Goal: Task Accomplishment & Management: Manage account settings

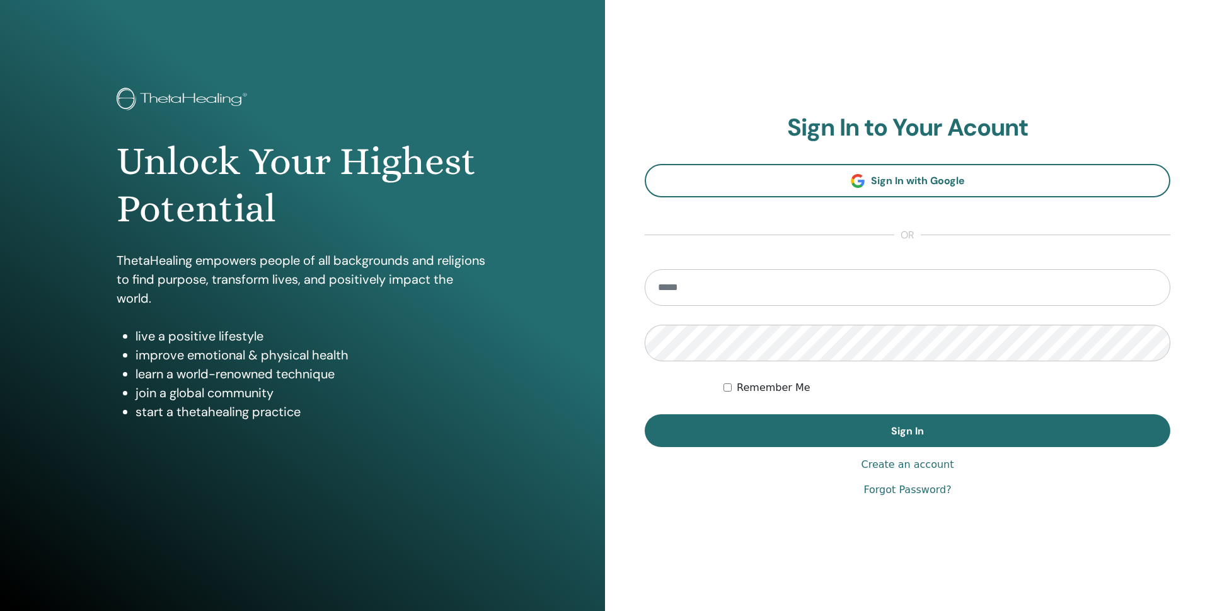
type input "**********"
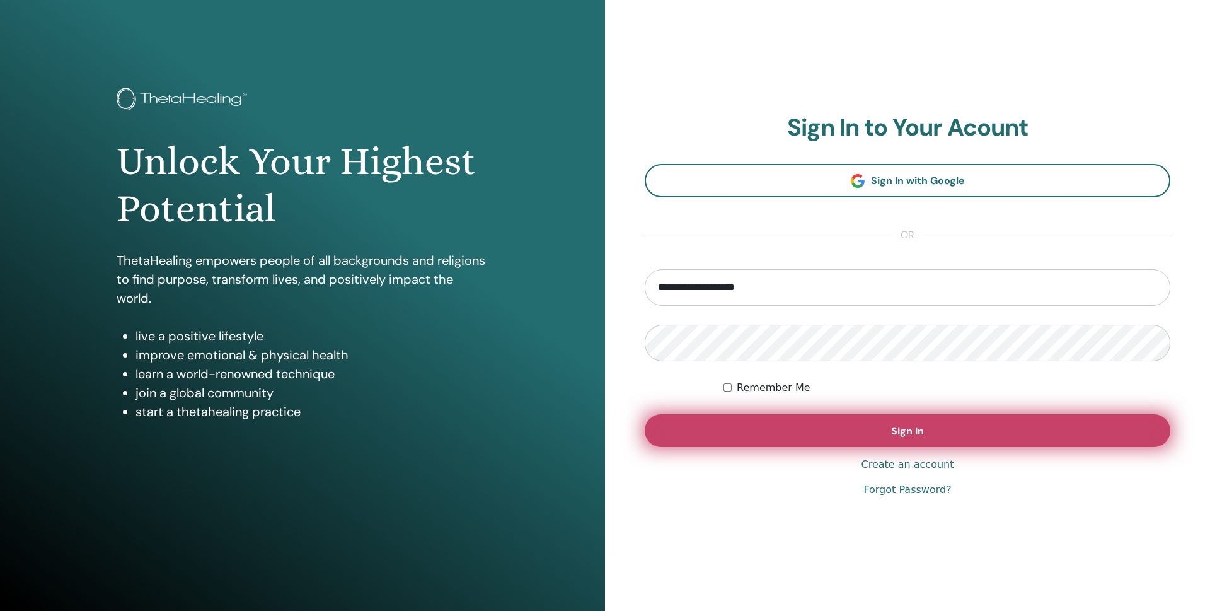
click at [753, 423] on button "Sign In" at bounding box center [908, 430] width 526 height 33
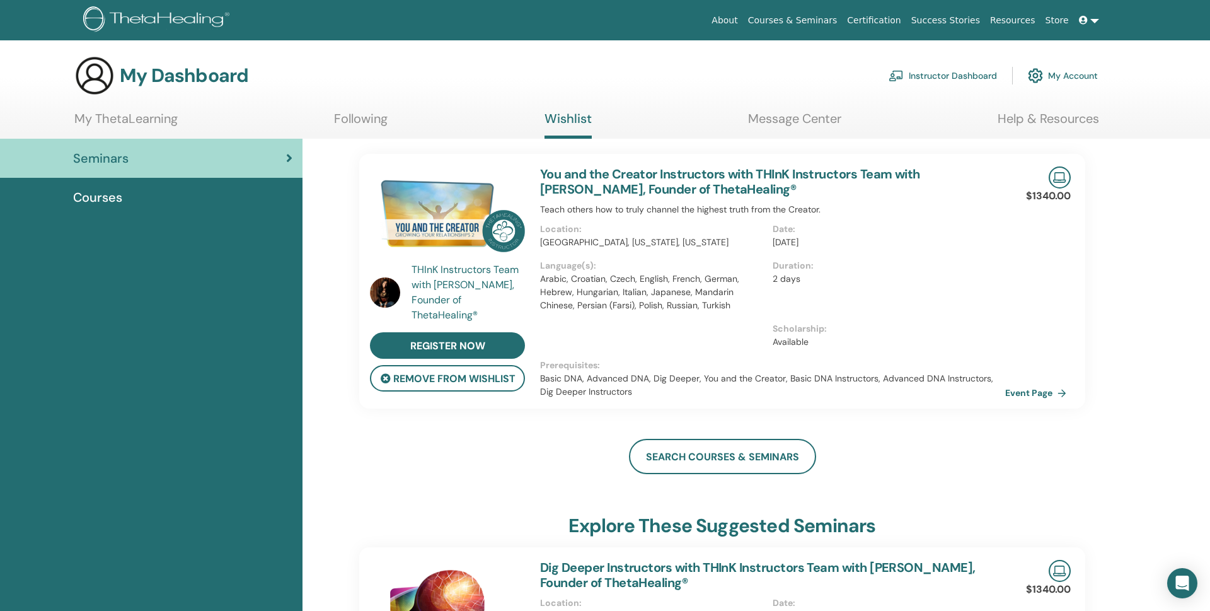
click at [829, 72] on div "My Dashboard Instructor Dashboard My Account" at bounding box center [585, 75] width 1023 height 40
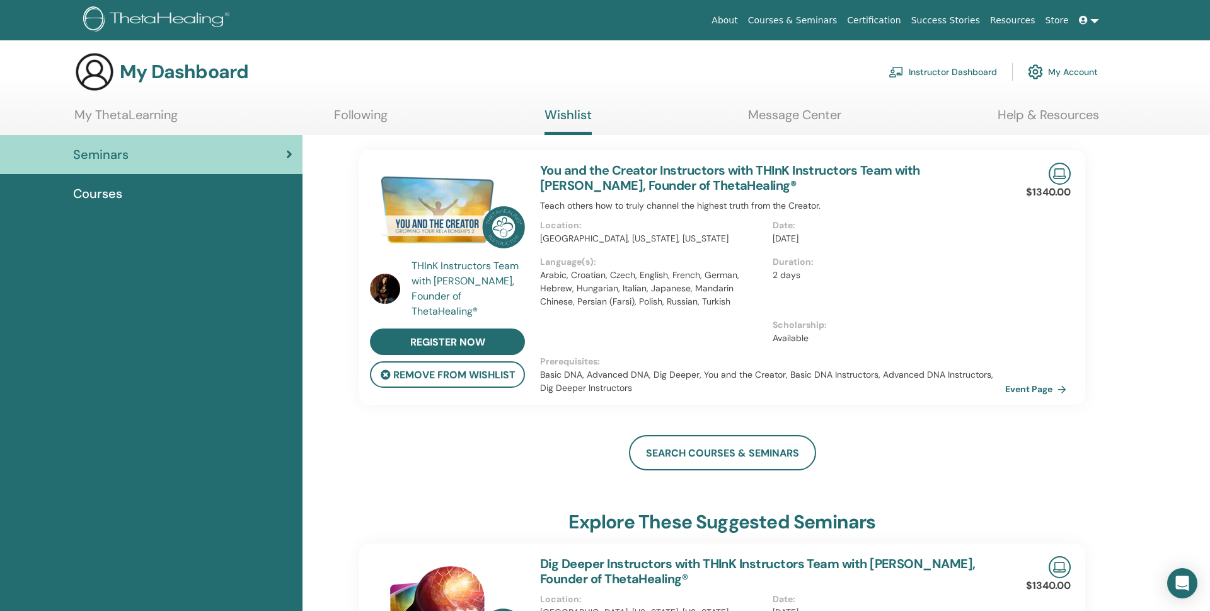
scroll to position [5, 0]
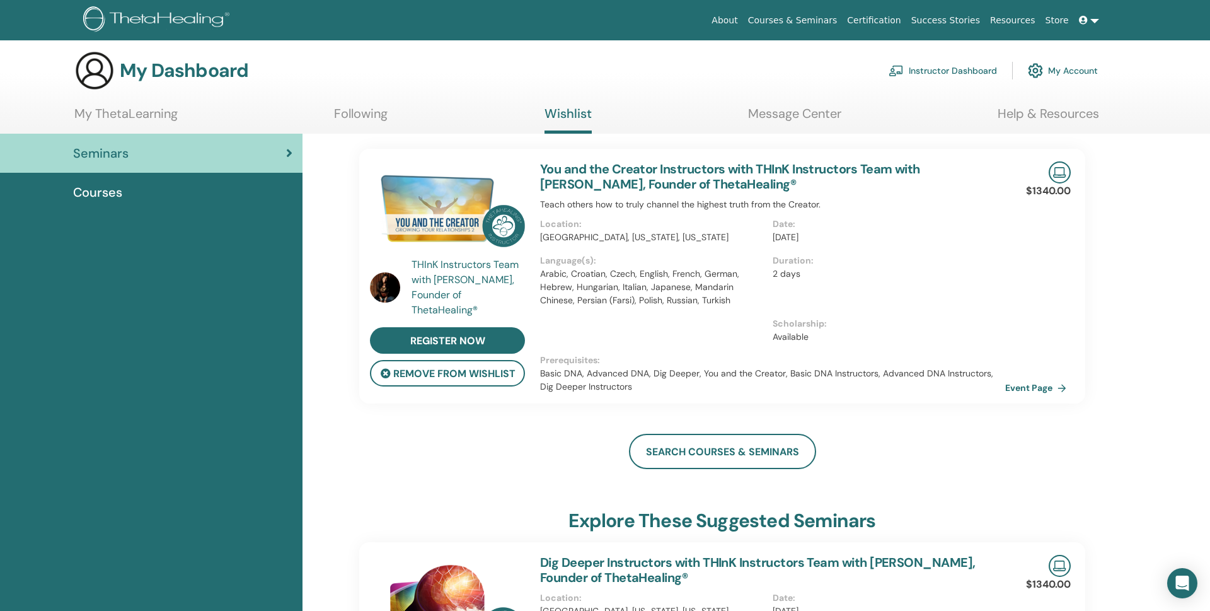
click at [930, 69] on link "Instructor Dashboard" at bounding box center [943, 71] width 108 height 28
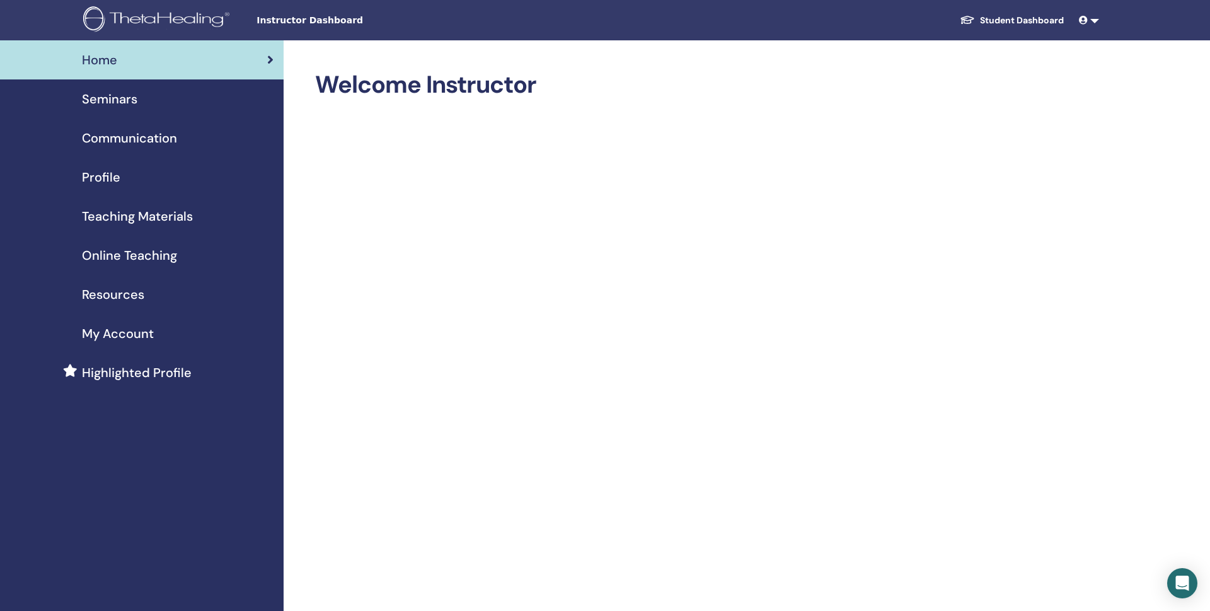
click at [1097, 21] on link at bounding box center [1089, 20] width 30 height 23
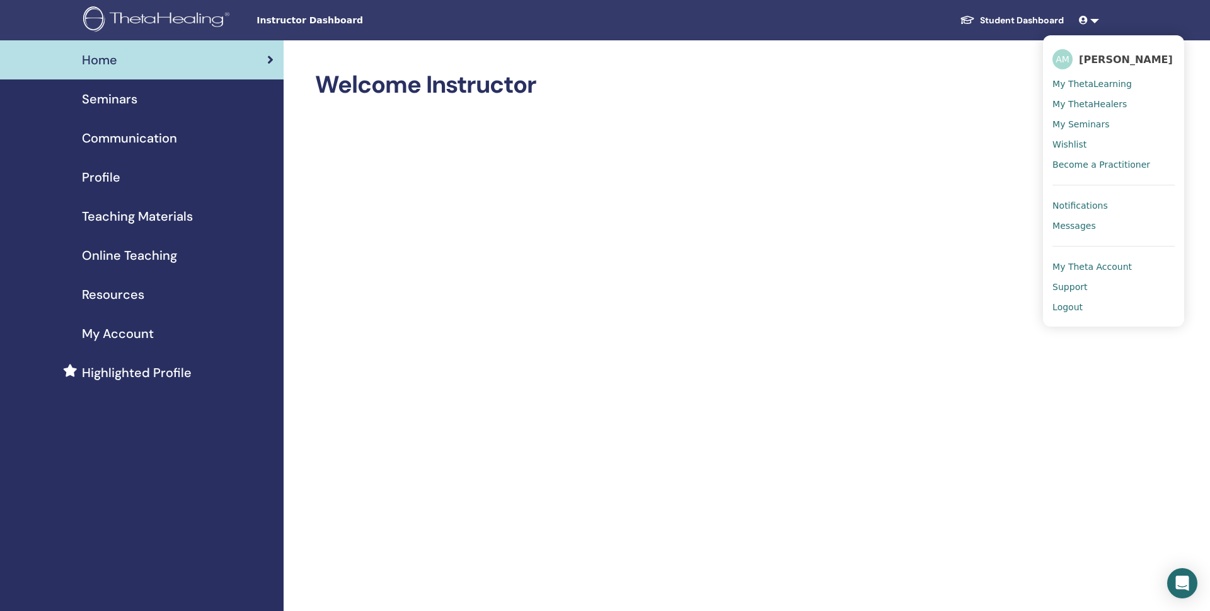
click at [991, 16] on link "Student Dashboard" at bounding box center [1012, 20] width 124 height 23
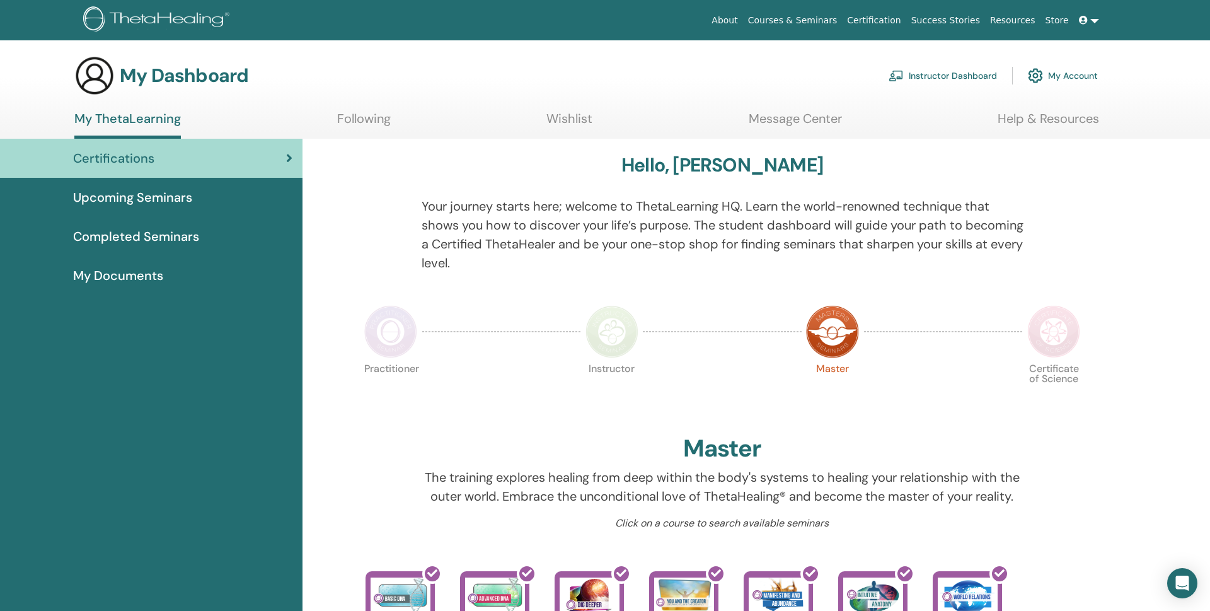
click at [1092, 19] on link at bounding box center [1089, 20] width 30 height 23
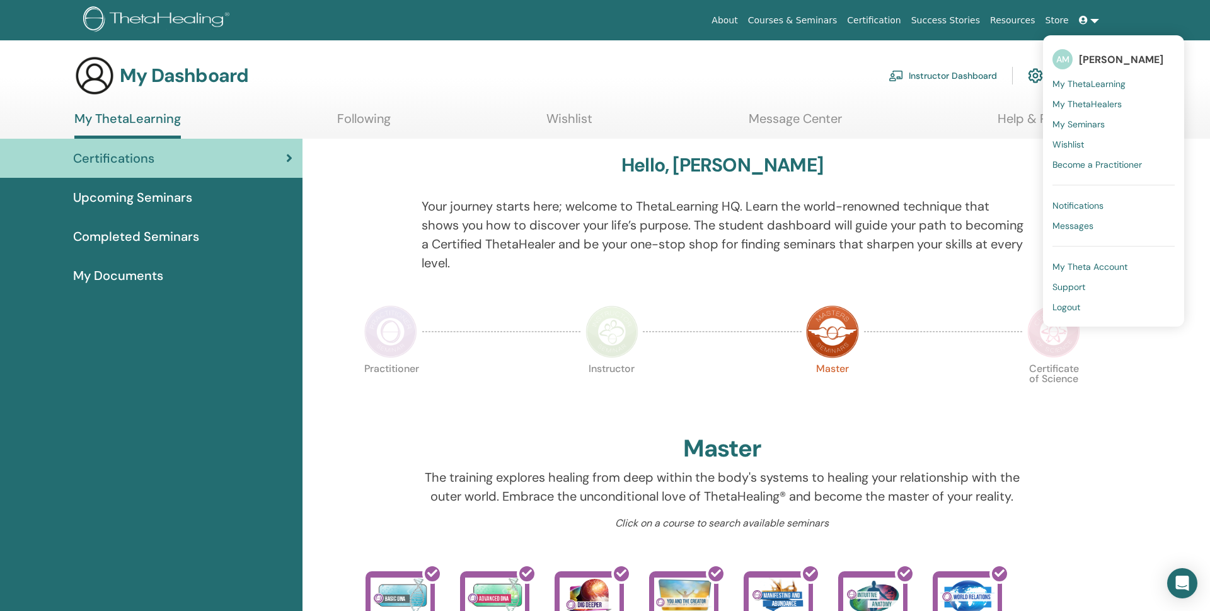
click at [1034, 83] on img at bounding box center [1035, 75] width 15 height 21
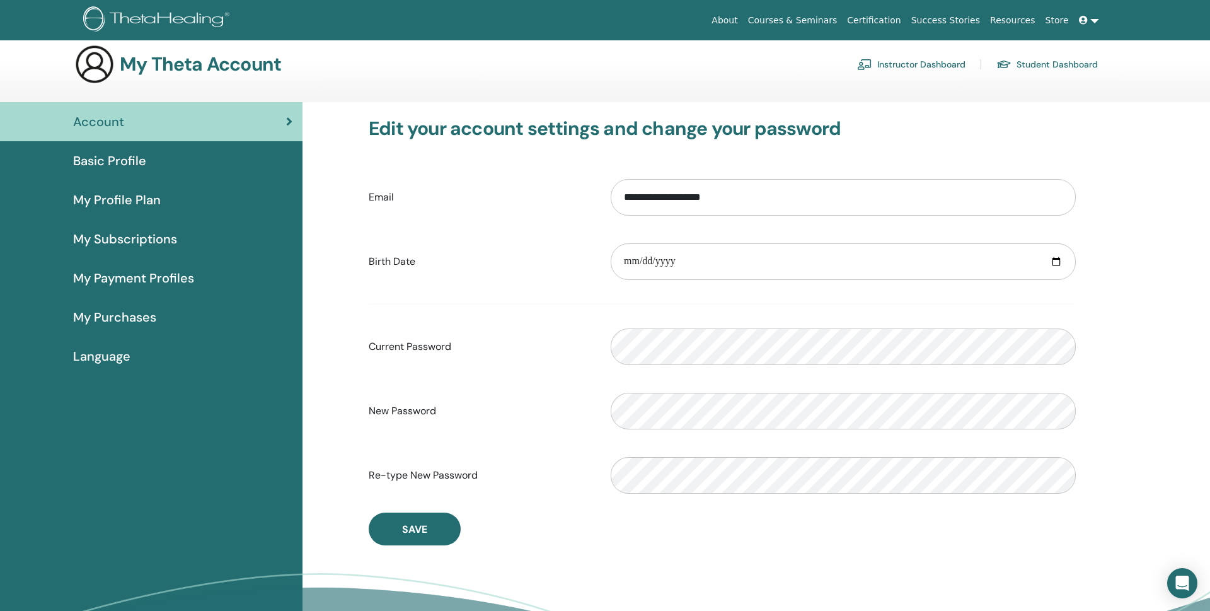
scroll to position [12, 0]
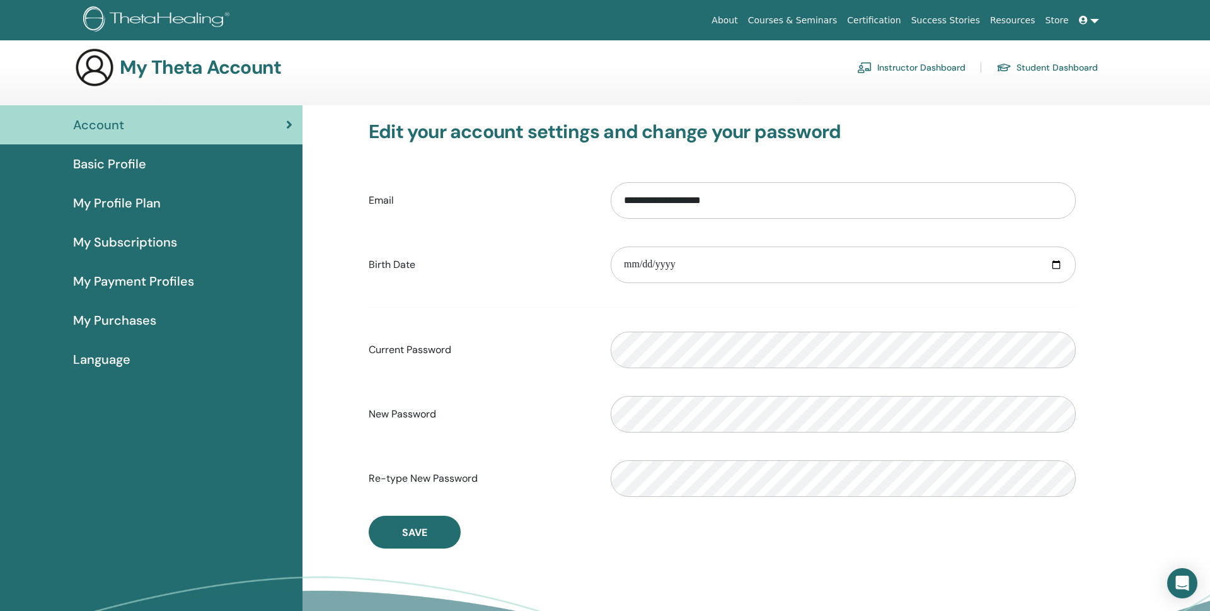
click at [98, 351] on span "Language" at bounding box center [101, 359] width 57 height 19
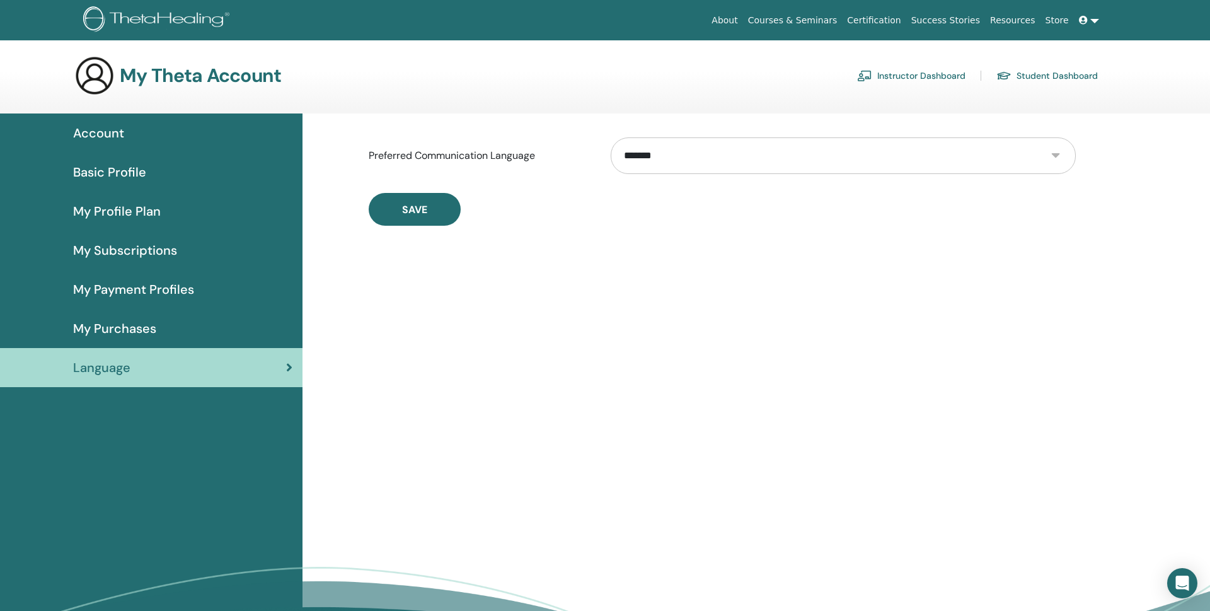
click at [1054, 154] on select "**********" at bounding box center [843, 155] width 465 height 37
select select "***"
click at [412, 214] on span "Save" at bounding box center [414, 209] width 25 height 13
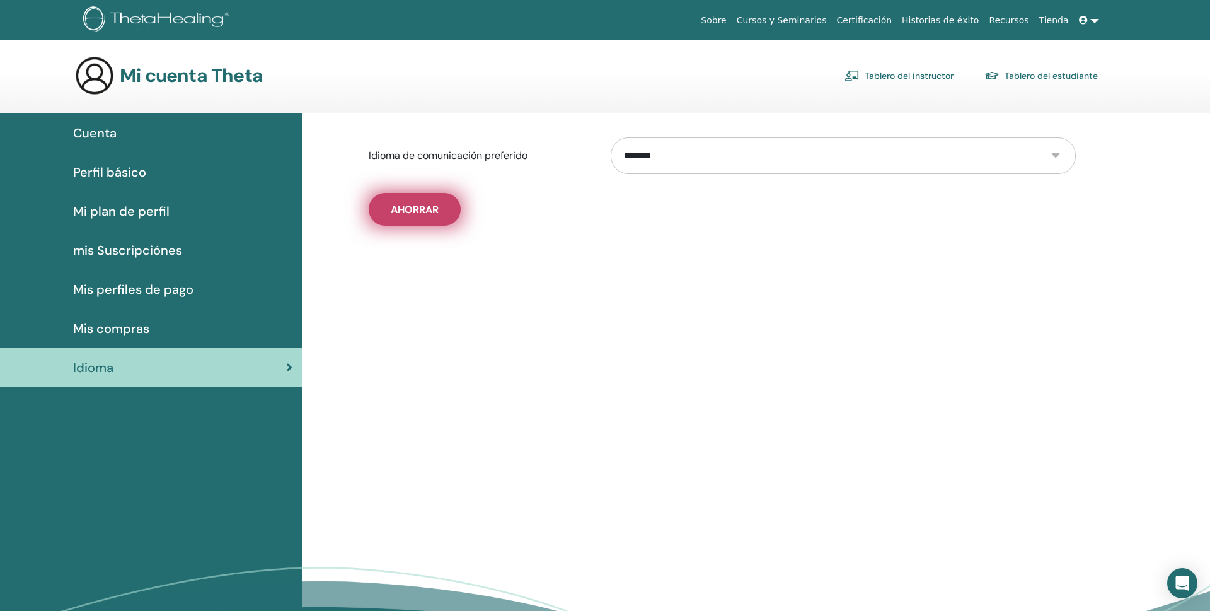
click at [434, 209] on span "Ahorrar" at bounding box center [415, 209] width 48 height 13
click at [879, 74] on link "Tablero del instructor" at bounding box center [898, 76] width 109 height 20
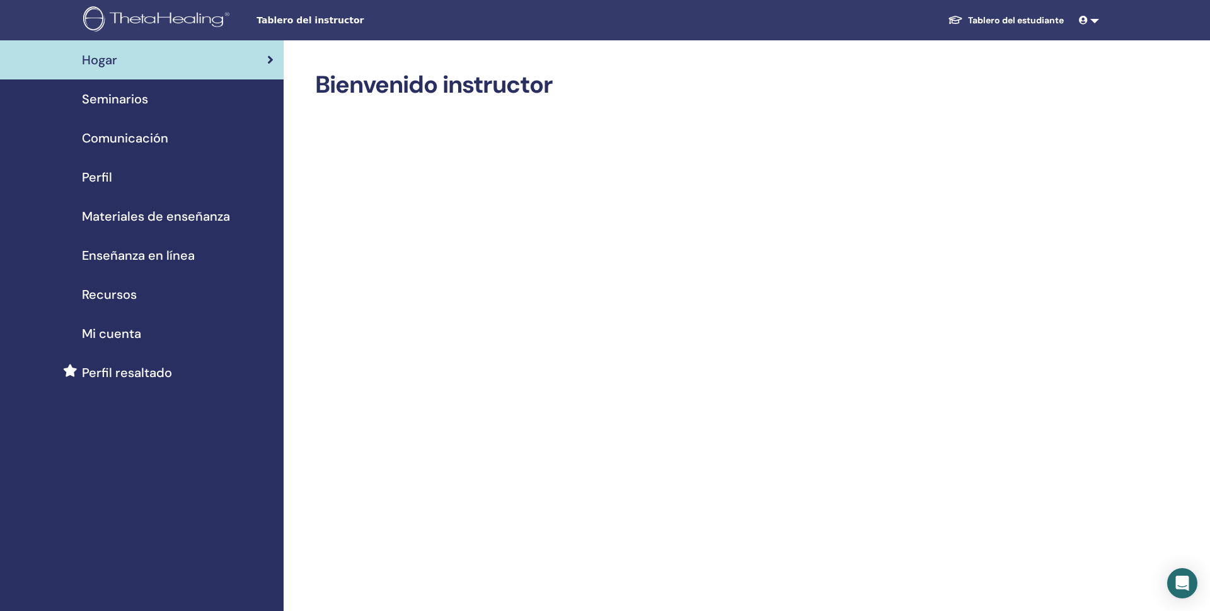
click at [93, 175] on span "Perfil" at bounding box center [97, 177] width 30 height 19
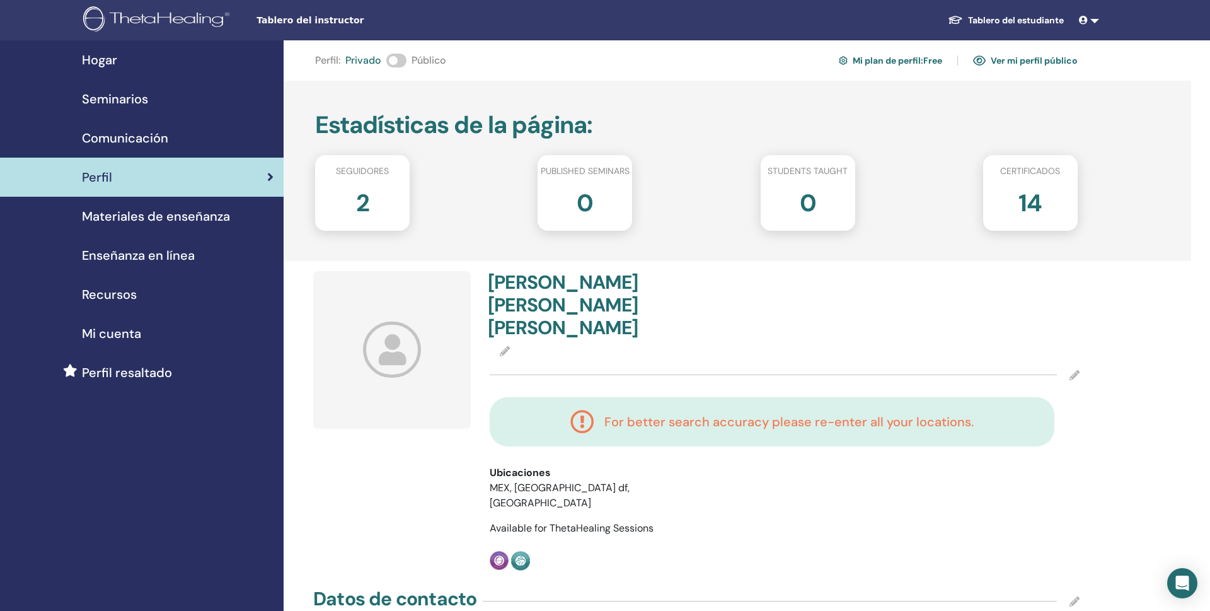
click at [366, 200] on h2 "2" at bounding box center [362, 200] width 13 height 35
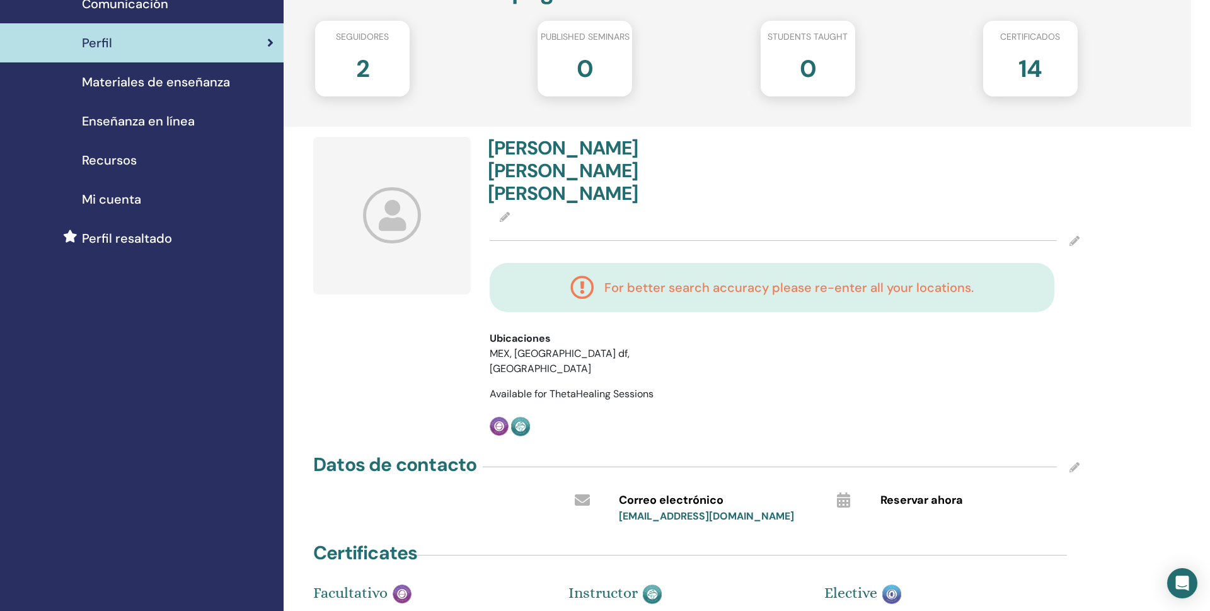
scroll to position [125, 0]
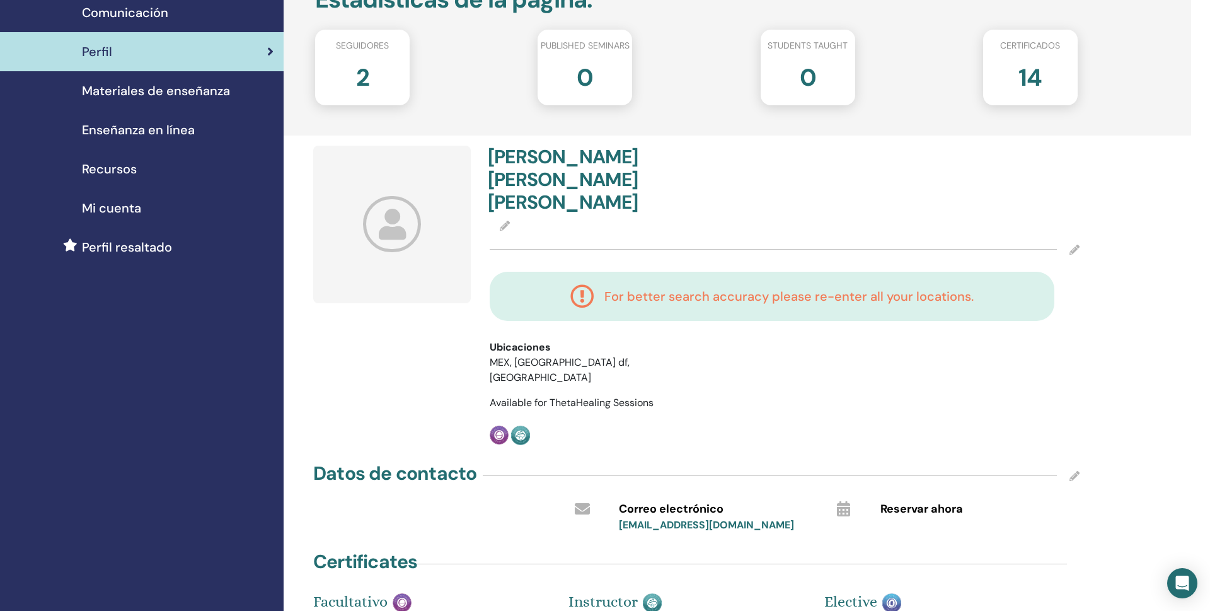
click at [388, 233] on icon at bounding box center [392, 224] width 59 height 56
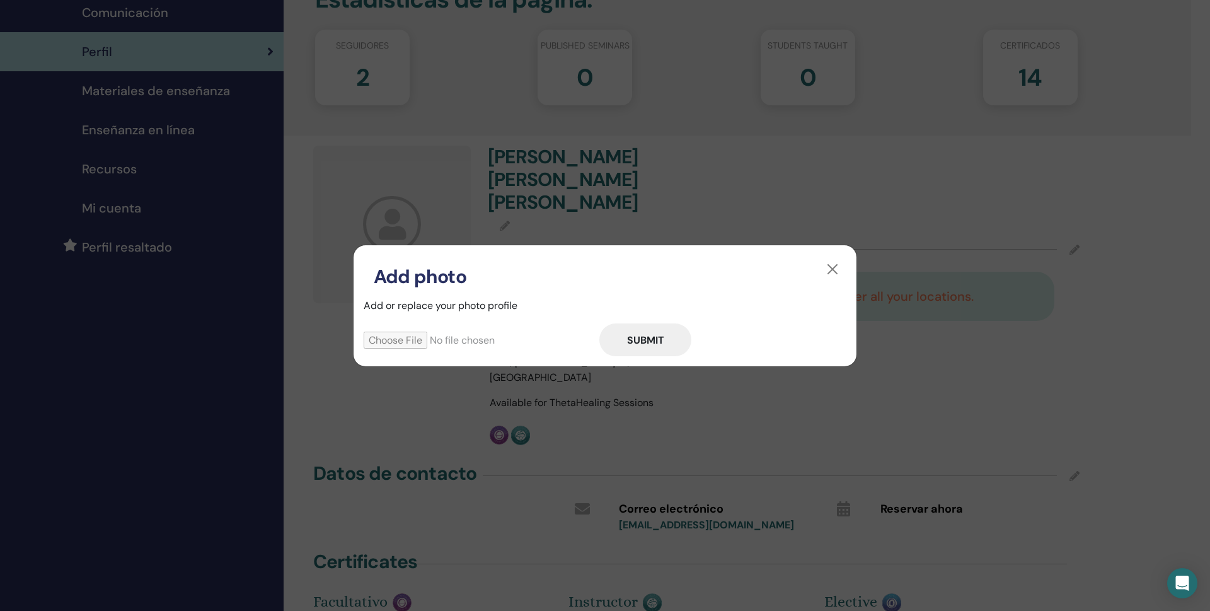
click at [418, 340] on input "file" at bounding box center [482, 339] width 236 height 17
click at [830, 270] on button "button" at bounding box center [832, 269] width 20 height 20
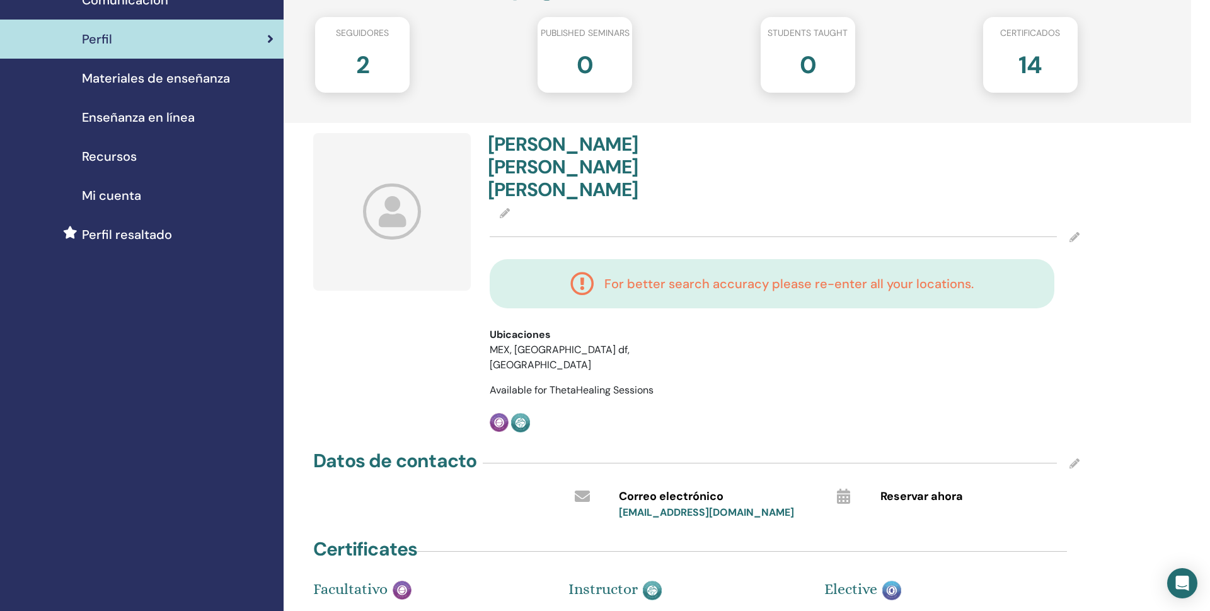
scroll to position [141, 0]
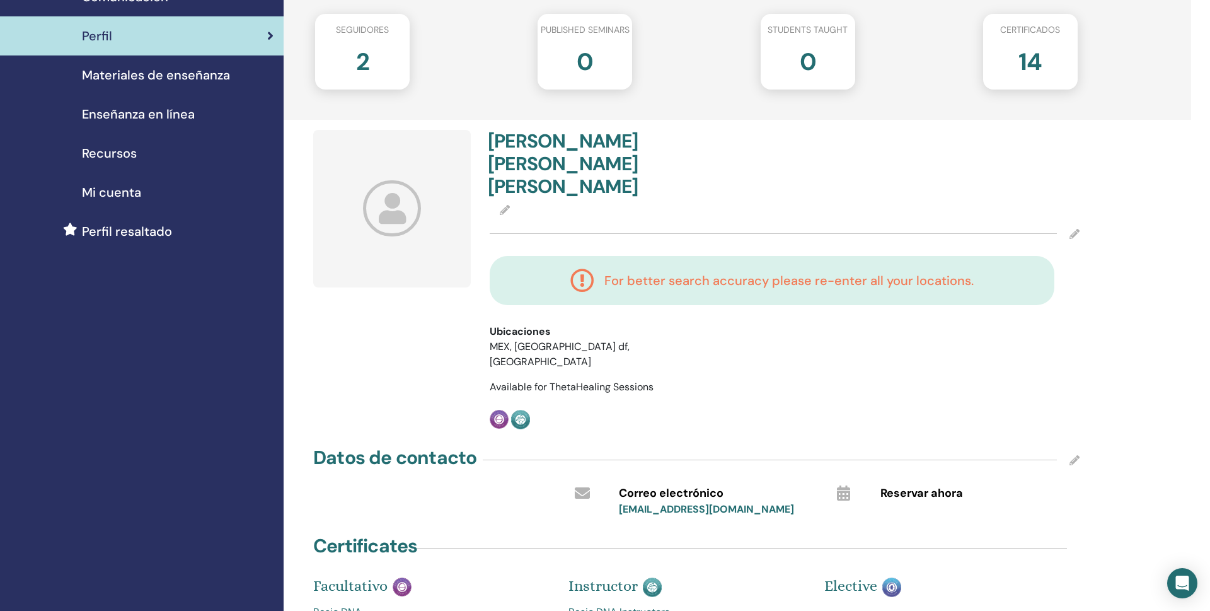
click at [598, 268] on div "For better search accuracy please re-enter all your locations." at bounding box center [771, 280] width 539 height 24
click at [593, 268] on icon at bounding box center [582, 280] width 24 height 24
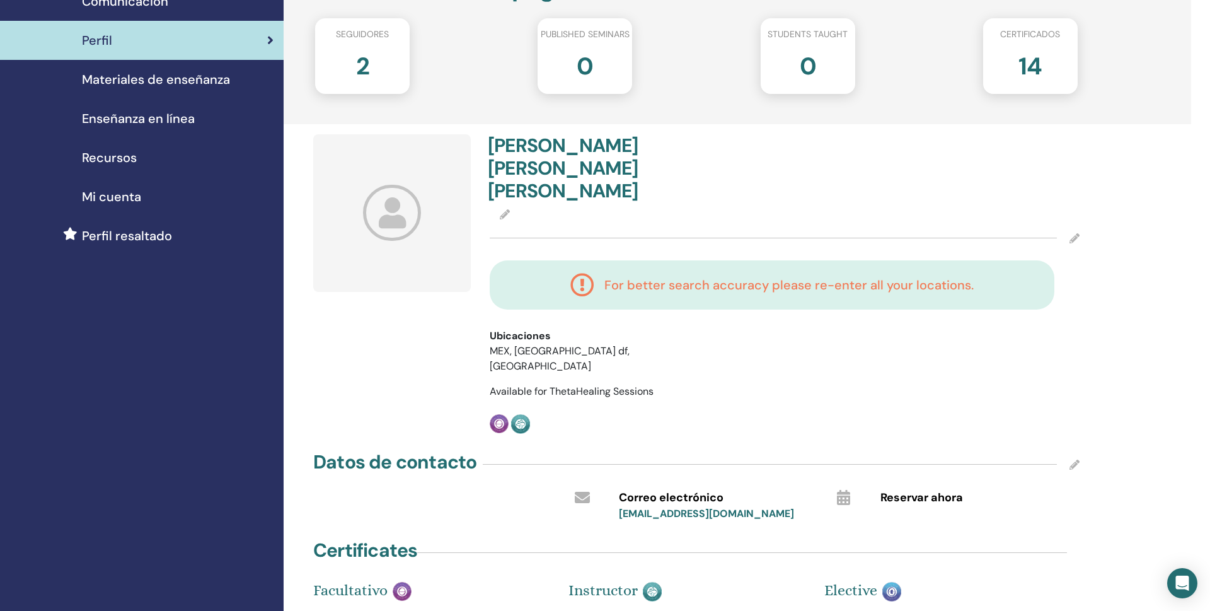
click at [551, 343] on li "MEX, mexico df, df" at bounding box center [607, 358] width 235 height 30
click at [544, 343] on li "MEX, mexico df, df" at bounding box center [607, 358] width 235 height 30
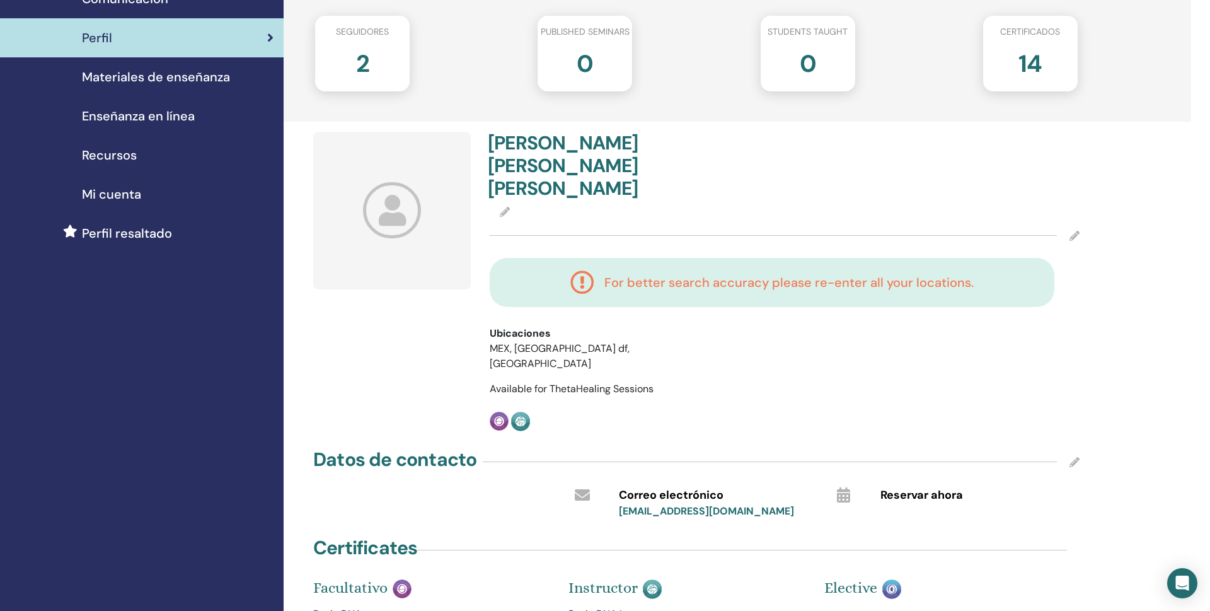
click at [544, 341] on li "MEX, mexico df, df" at bounding box center [607, 356] width 235 height 30
click at [520, 342] on li "MEX, mexico df, df" at bounding box center [607, 357] width 235 height 30
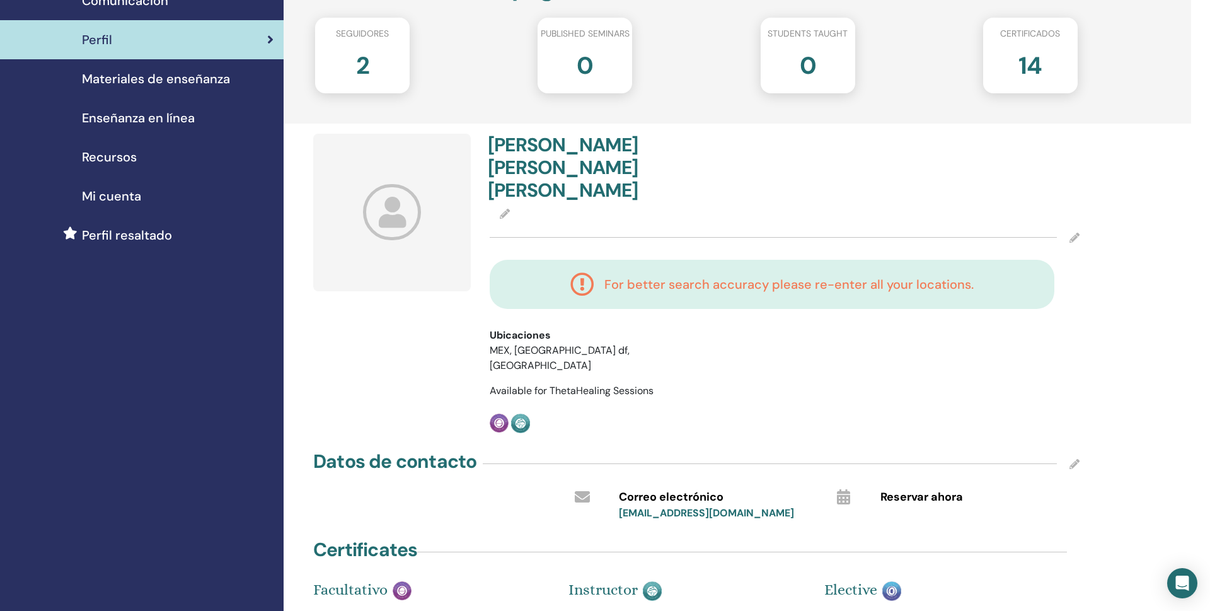
scroll to position [137, 0]
click at [496, 414] on img at bounding box center [499, 423] width 19 height 19
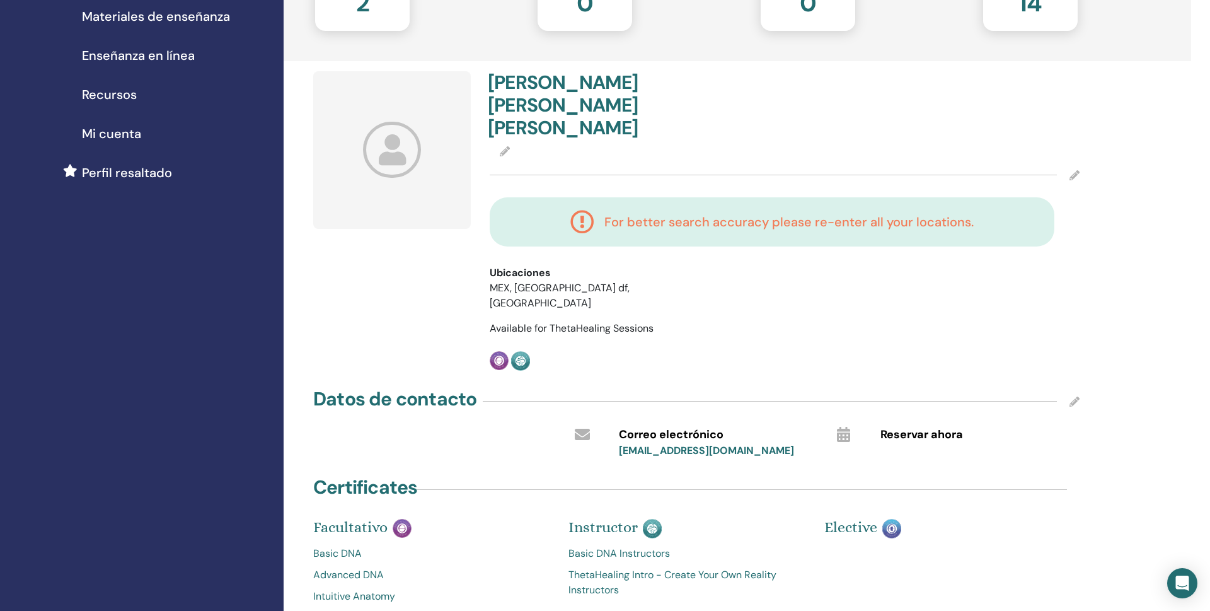
scroll to position [221, 0]
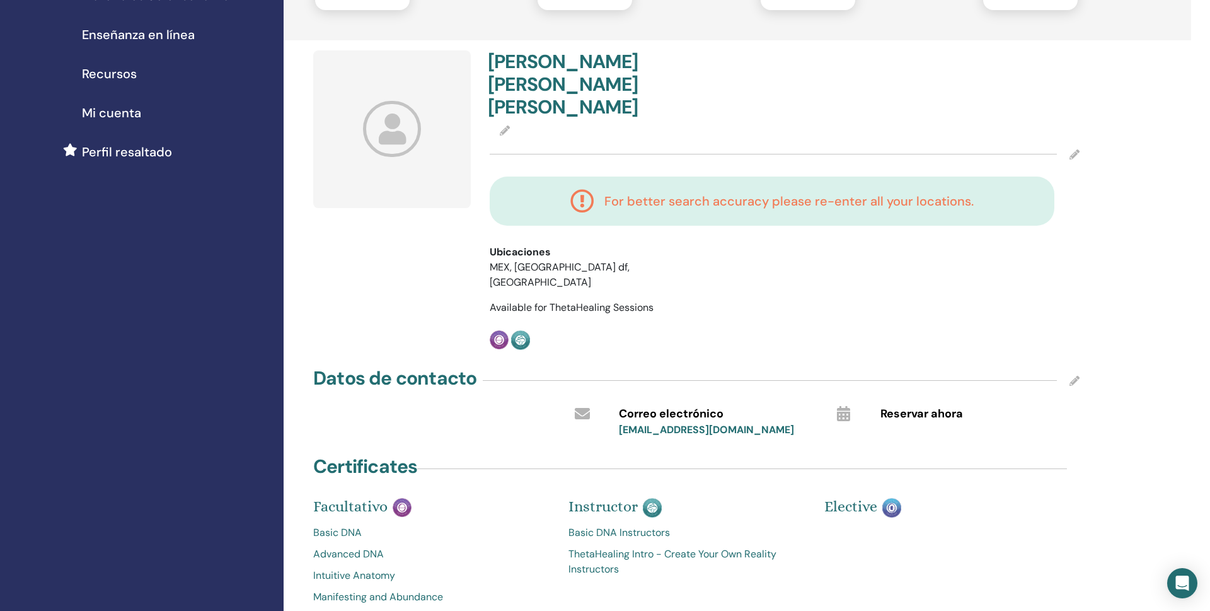
click at [1074, 149] on icon at bounding box center [1074, 154] width 10 height 10
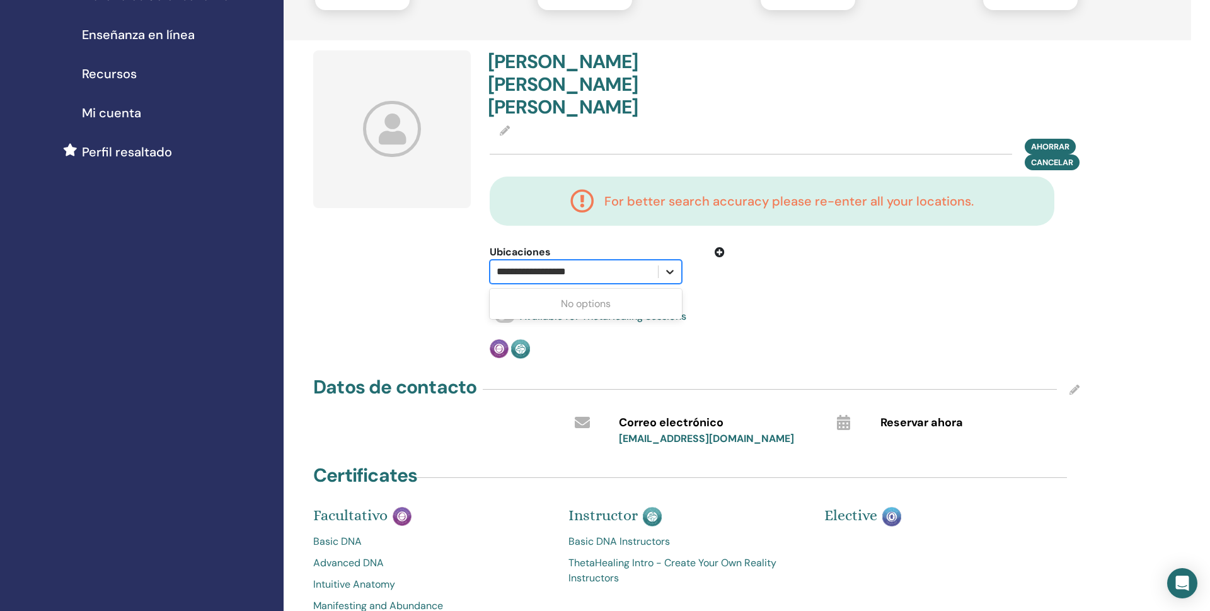
click at [671, 270] on icon at bounding box center [671, 272] width 8 height 4
click at [619, 263] on div at bounding box center [574, 272] width 155 height 18
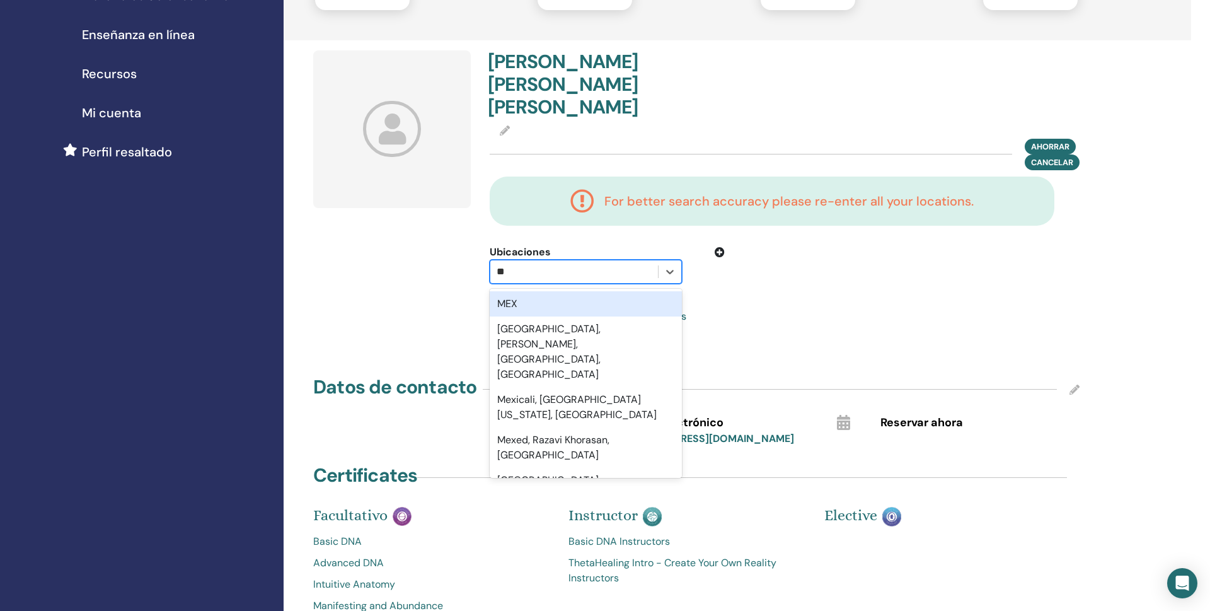
type input "*"
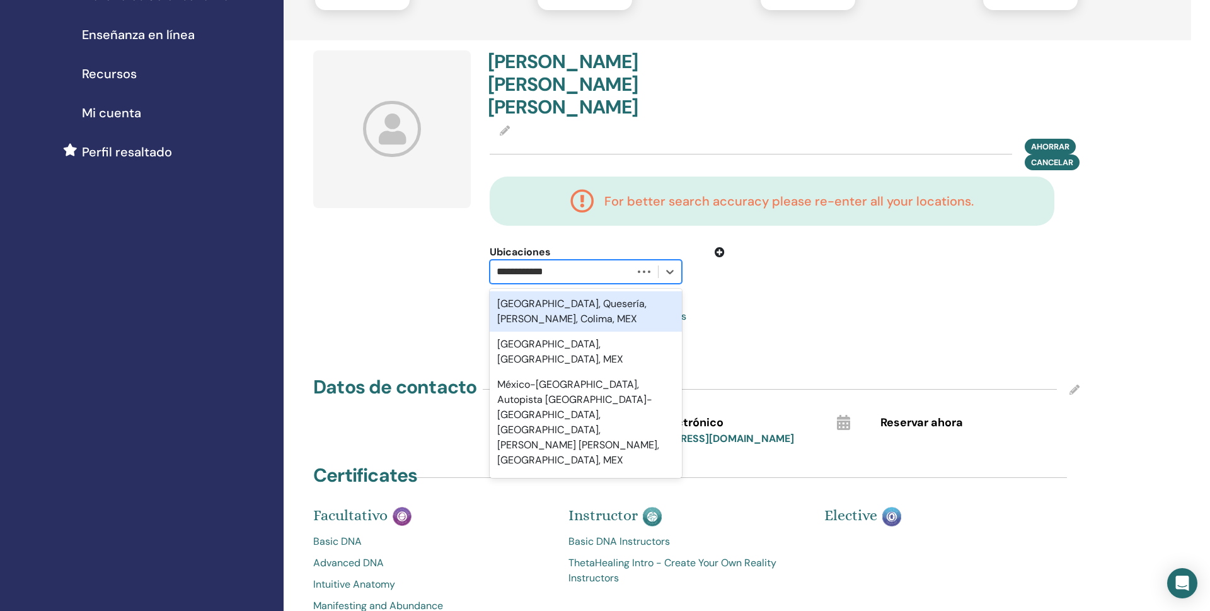
type input "**********"
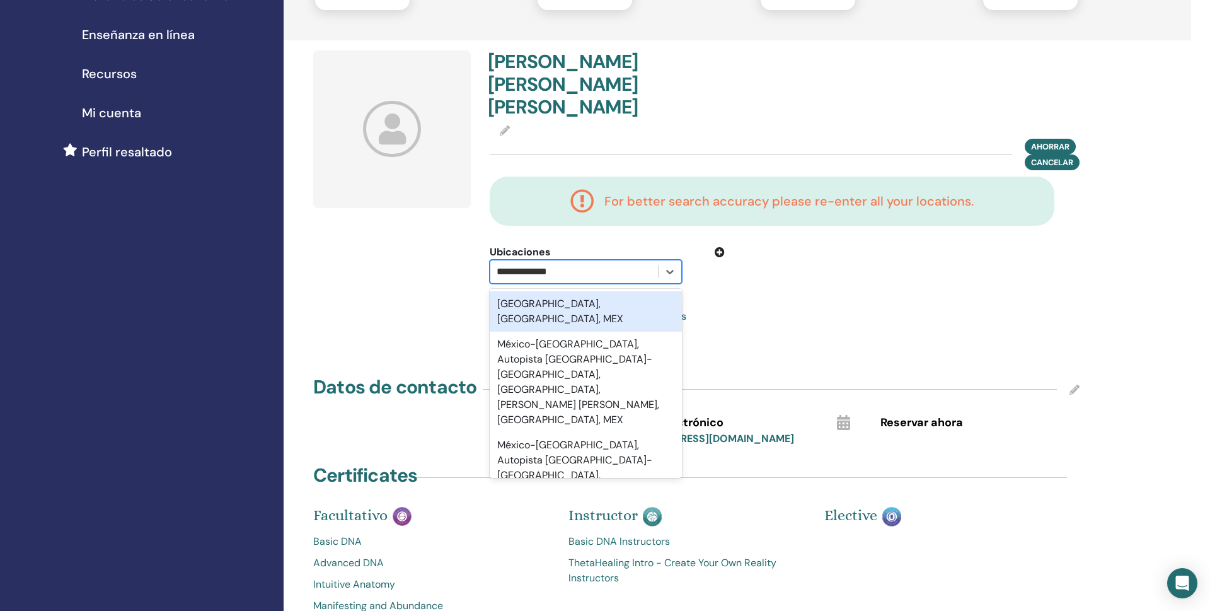
click at [626, 291] on div "México, Querétaro, MEX" at bounding box center [586, 311] width 192 height 40
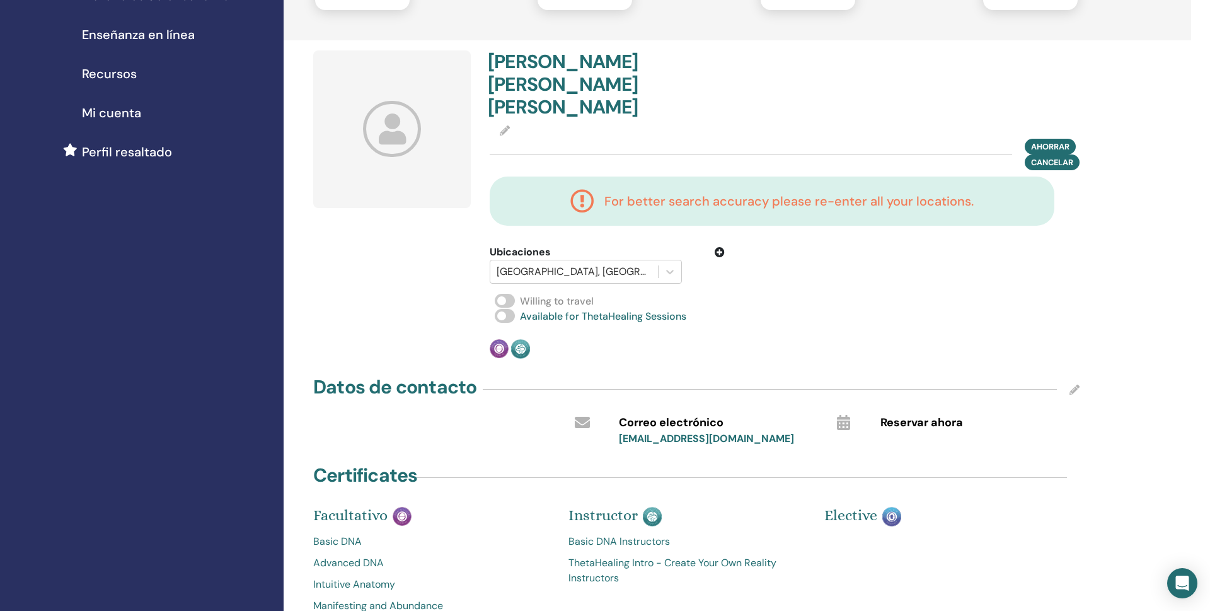
click at [508, 294] on span at bounding box center [505, 301] width 20 height 14
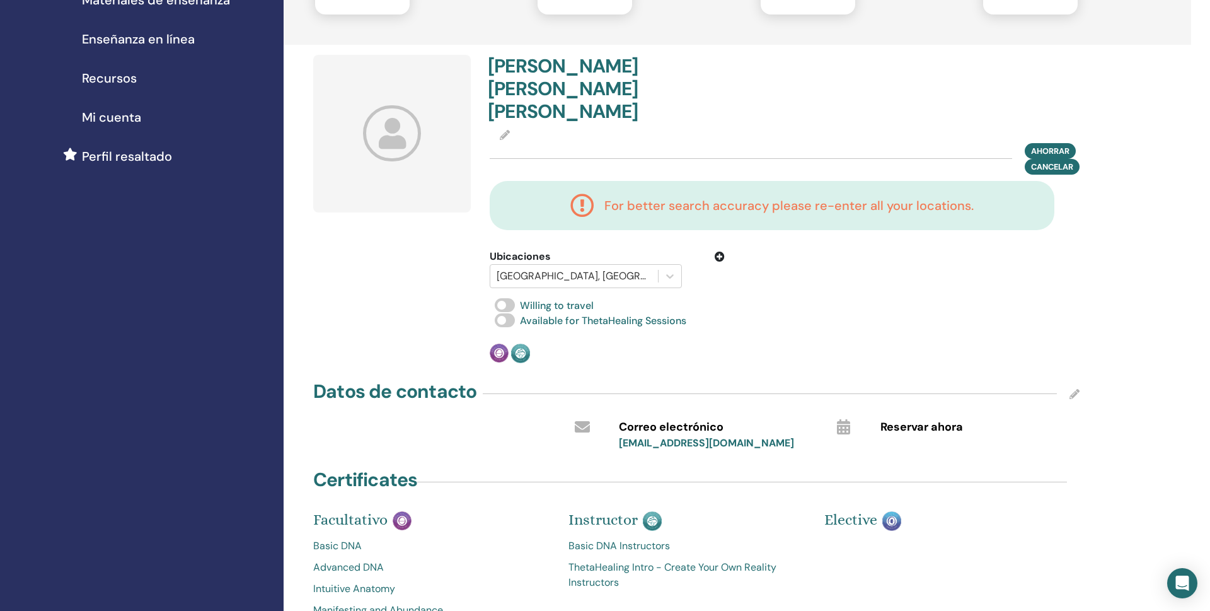
scroll to position [218, 0]
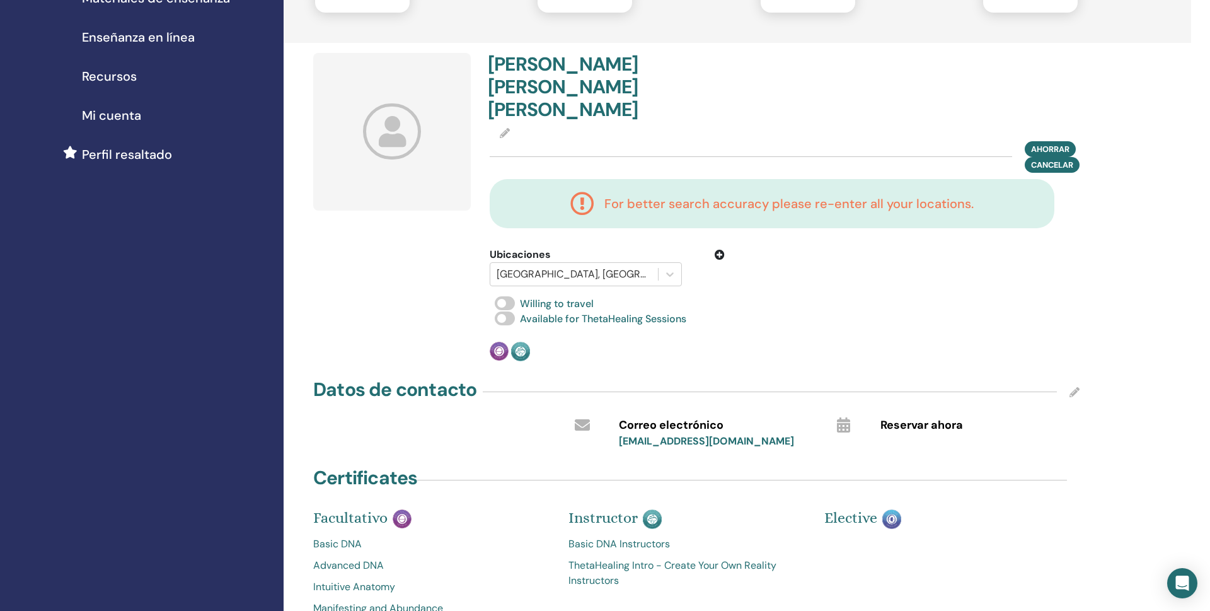
click at [587, 192] on icon at bounding box center [582, 204] width 24 height 24
click at [720, 250] on icon at bounding box center [720, 255] width 10 height 10
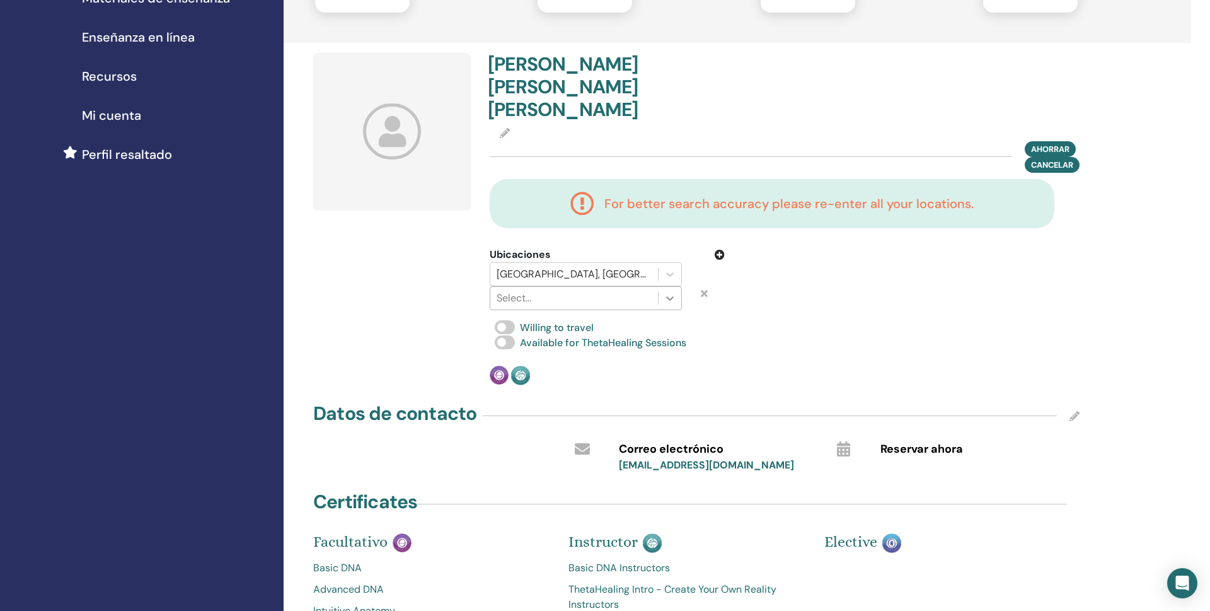
click at [672, 292] on icon at bounding box center [670, 298] width 13 height 13
click at [671, 292] on icon at bounding box center [670, 298] width 13 height 13
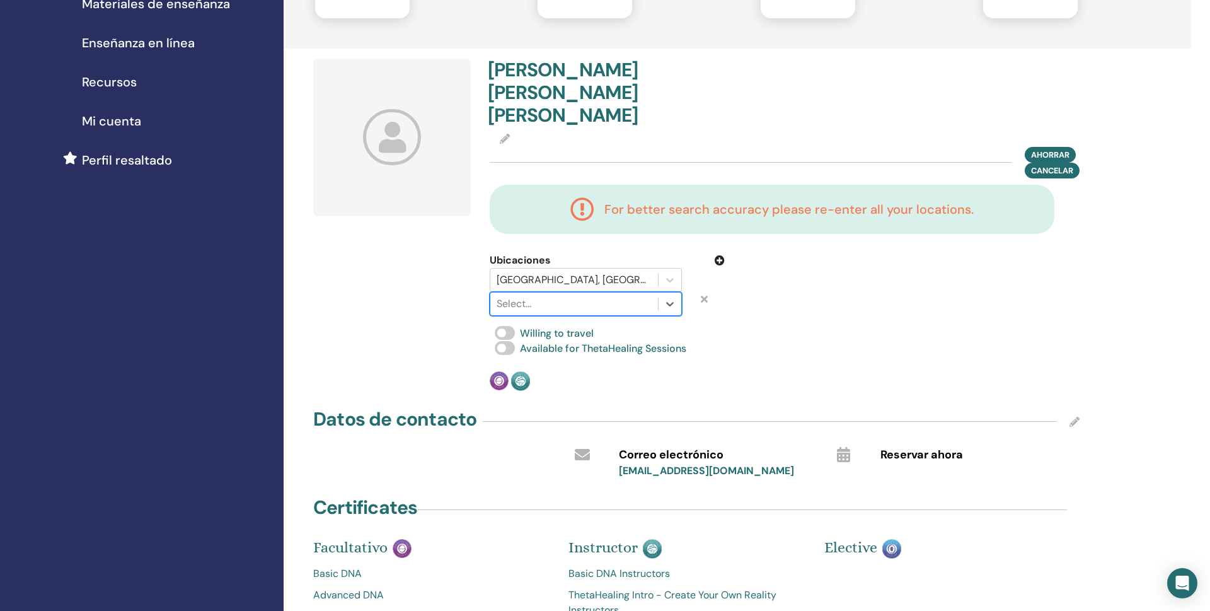
scroll to position [213, 0]
drag, startPoint x: 740, startPoint y: 168, endPoint x: 735, endPoint y: 164, distance: 7.2
click at [739, 201] on h4 "For better search accuracy please re-enter all your locations." at bounding box center [788, 208] width 369 height 15
click at [590, 197] on icon at bounding box center [582, 209] width 24 height 24
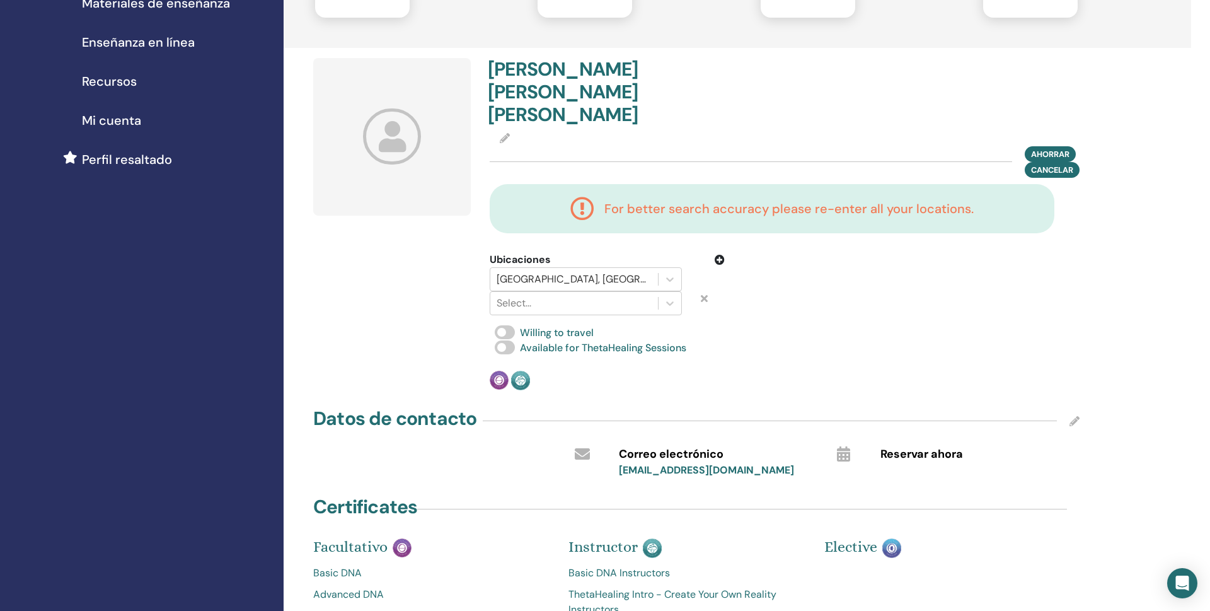
click at [509, 133] on icon at bounding box center [505, 138] width 10 height 10
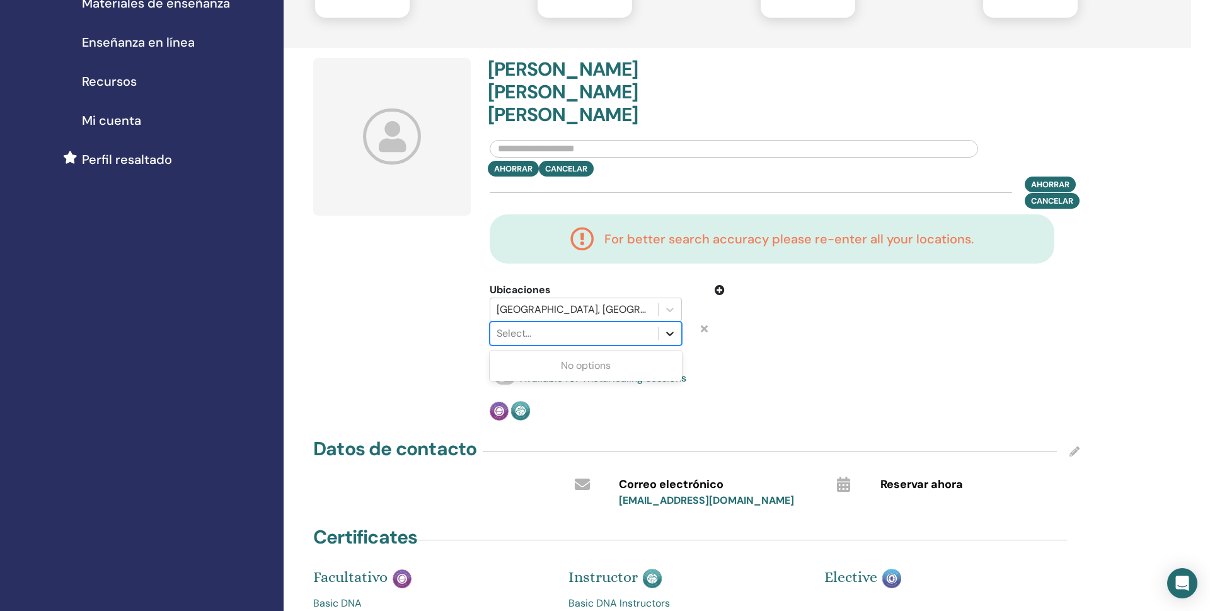
click at [673, 327] on icon at bounding box center [670, 333] width 13 height 13
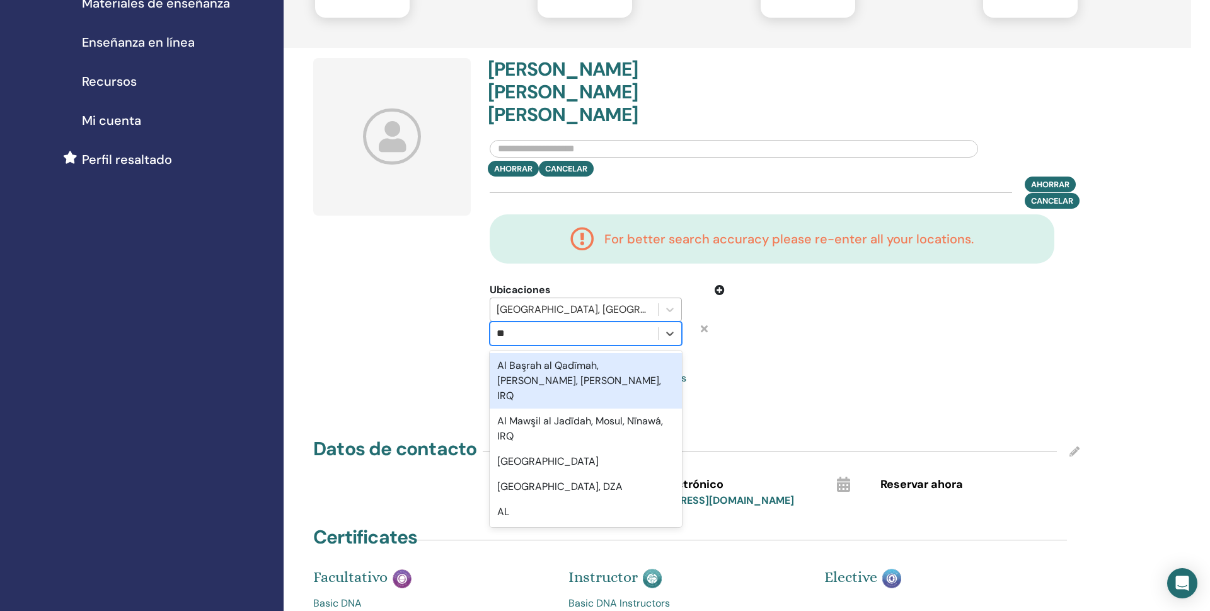
type input "*"
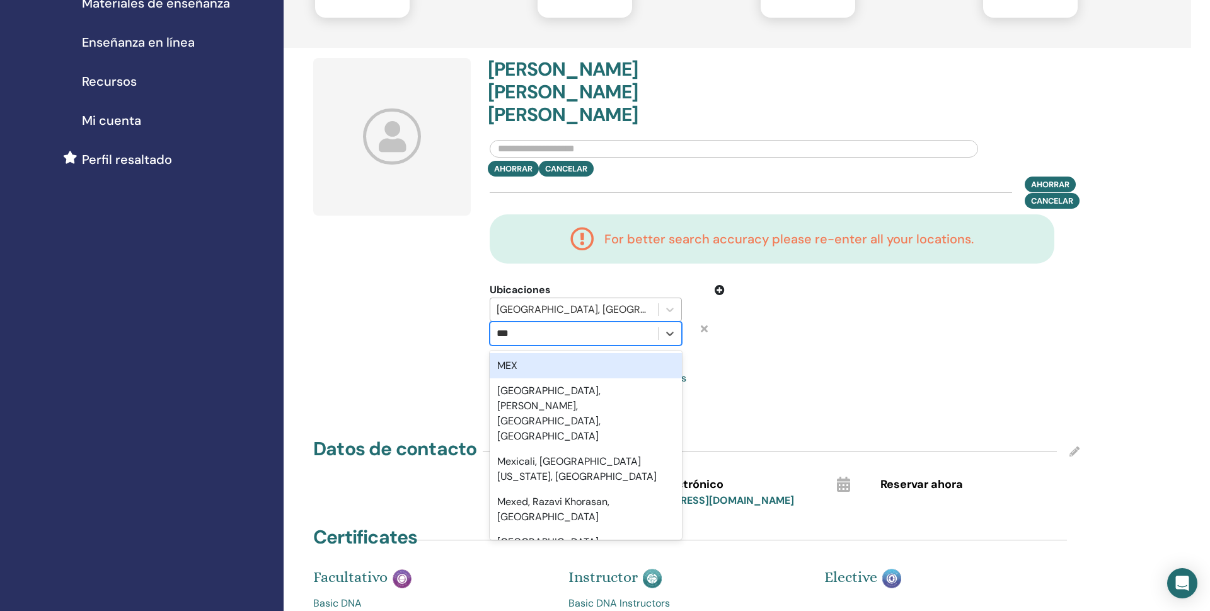
type input "****"
click at [575, 560] on div "Mexico, Mexico City, MEX" at bounding box center [586, 587] width 192 height 55
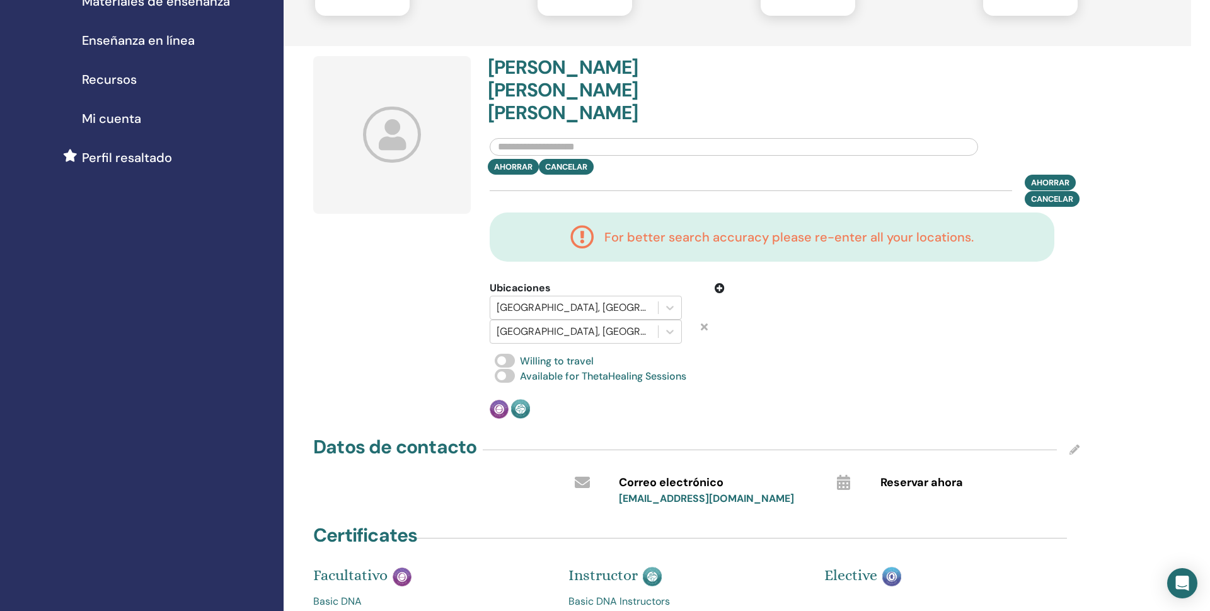
click at [868, 354] on div "Willing to travel" at bounding box center [785, 361] width 590 height 15
click at [749, 139] on input "text" at bounding box center [734, 148] width 488 height 18
click at [509, 139] on input "text" at bounding box center [734, 148] width 488 height 18
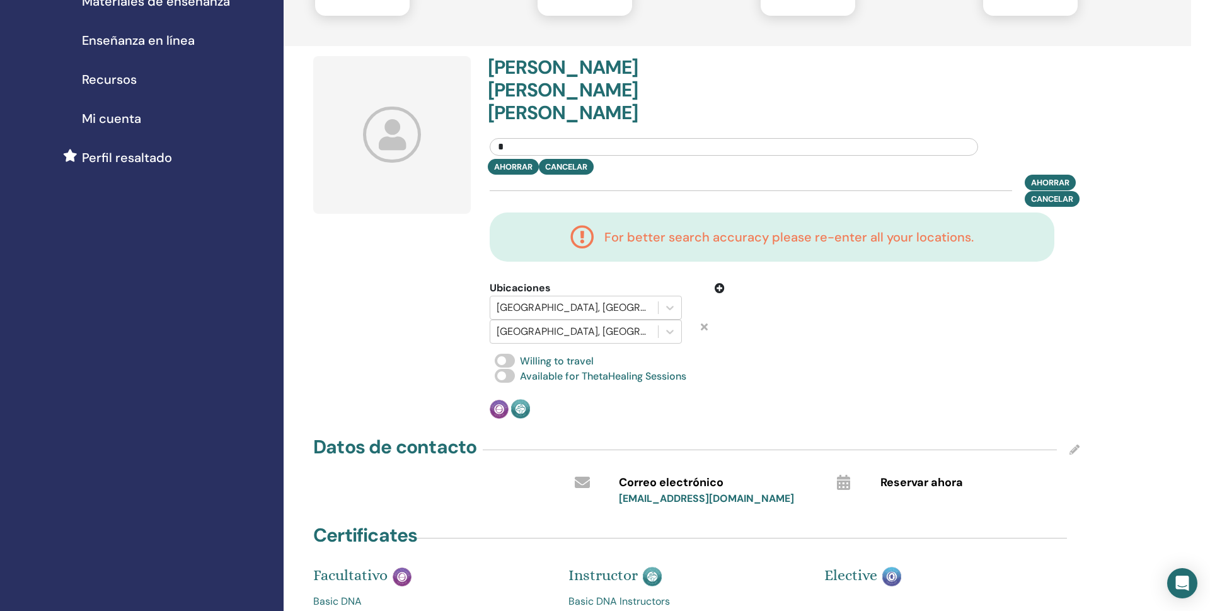
type input "*"
click at [585, 138] on input "**********" at bounding box center [734, 147] width 488 height 18
click at [583, 138] on input "**********" at bounding box center [734, 147] width 488 height 18
click at [584, 138] on input "**********" at bounding box center [734, 147] width 488 height 18
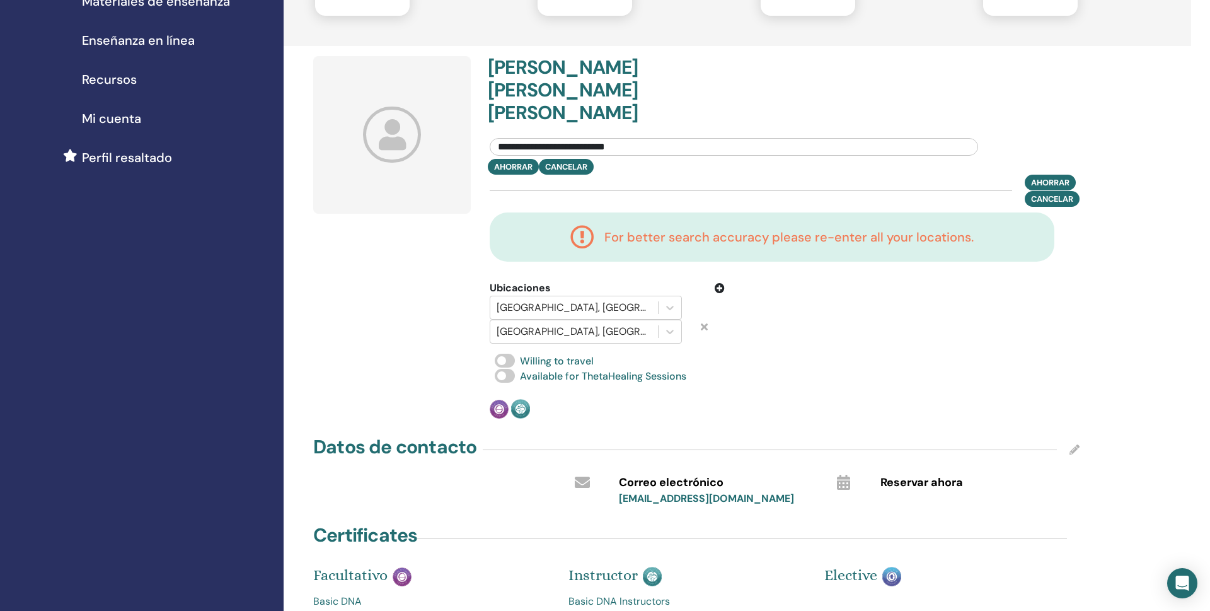
click at [583, 138] on input "**********" at bounding box center [734, 147] width 488 height 18
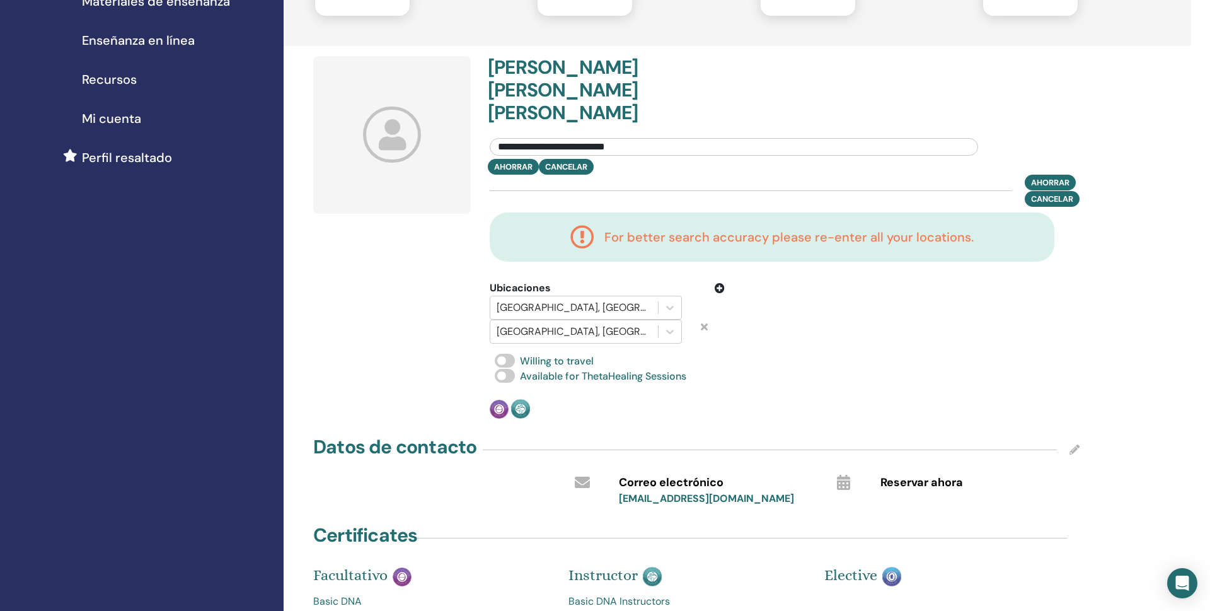
click at [583, 138] on input "**********" at bounding box center [734, 147] width 488 height 18
click at [601, 138] on input "**********" at bounding box center [734, 147] width 488 height 18
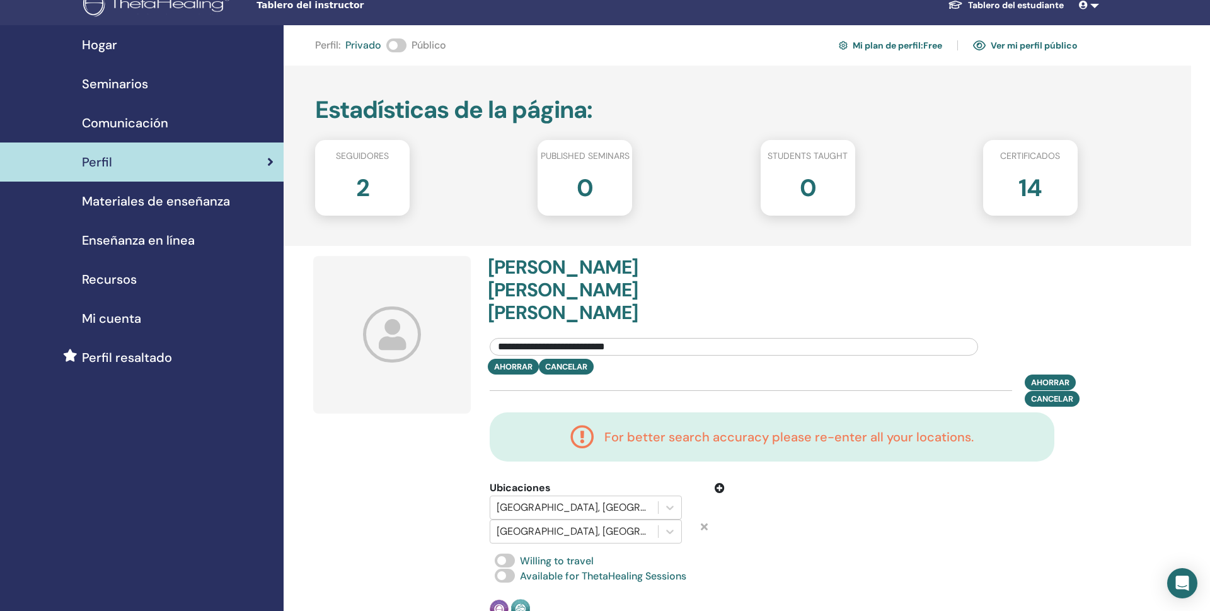
scroll to position [0, 0]
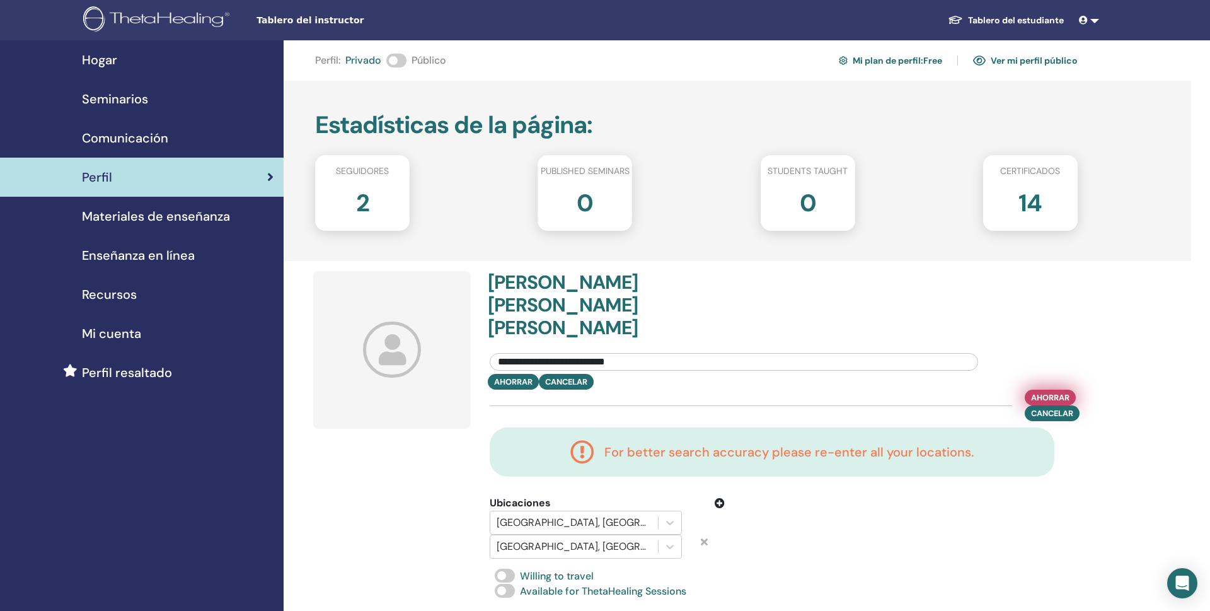
type input "**********"
click at [1039, 391] on span "Ahorrar" at bounding box center [1050, 397] width 38 height 13
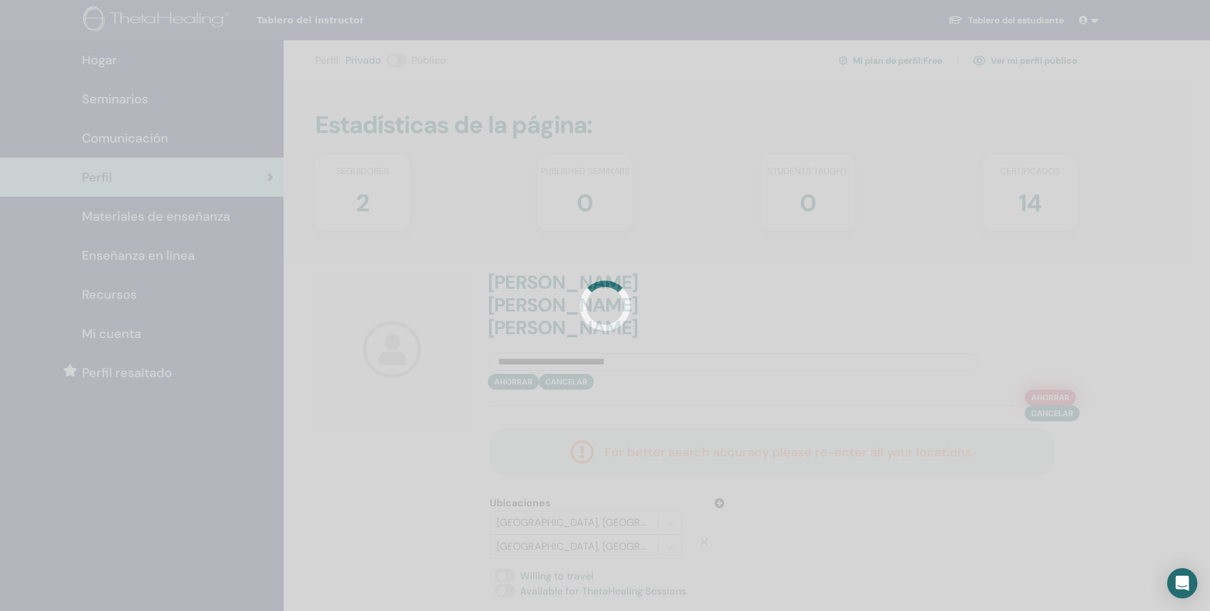
scroll to position [1, 0]
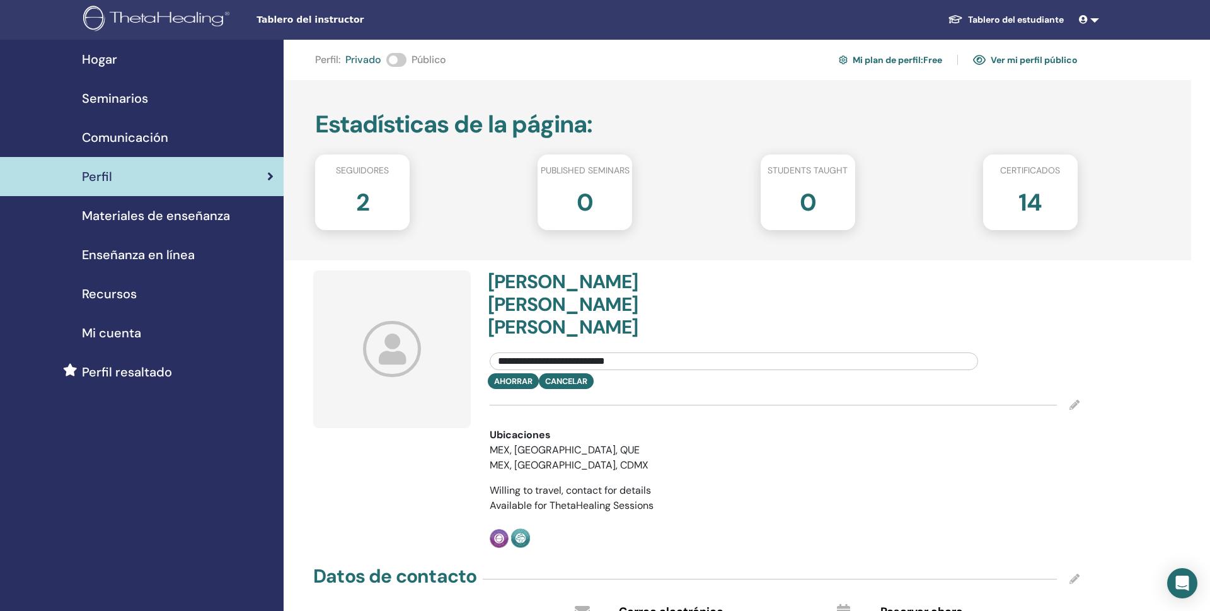
click at [802, 199] on h2 "0" at bounding box center [808, 199] width 16 height 35
click at [399, 60] on span at bounding box center [396, 60] width 20 height 14
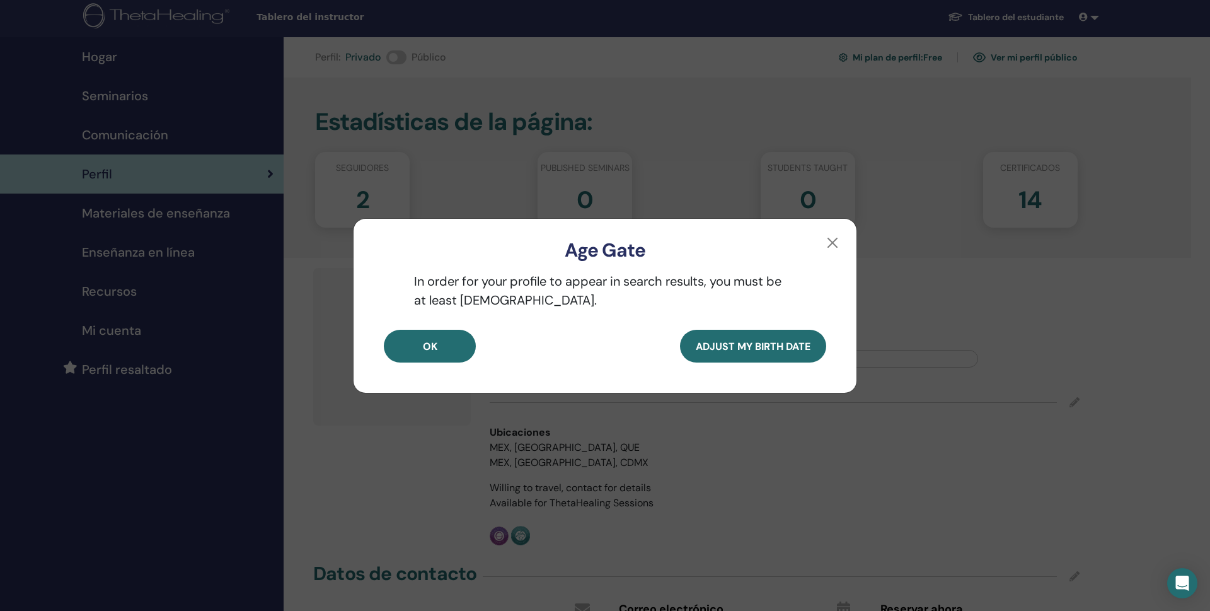
scroll to position [1, 0]
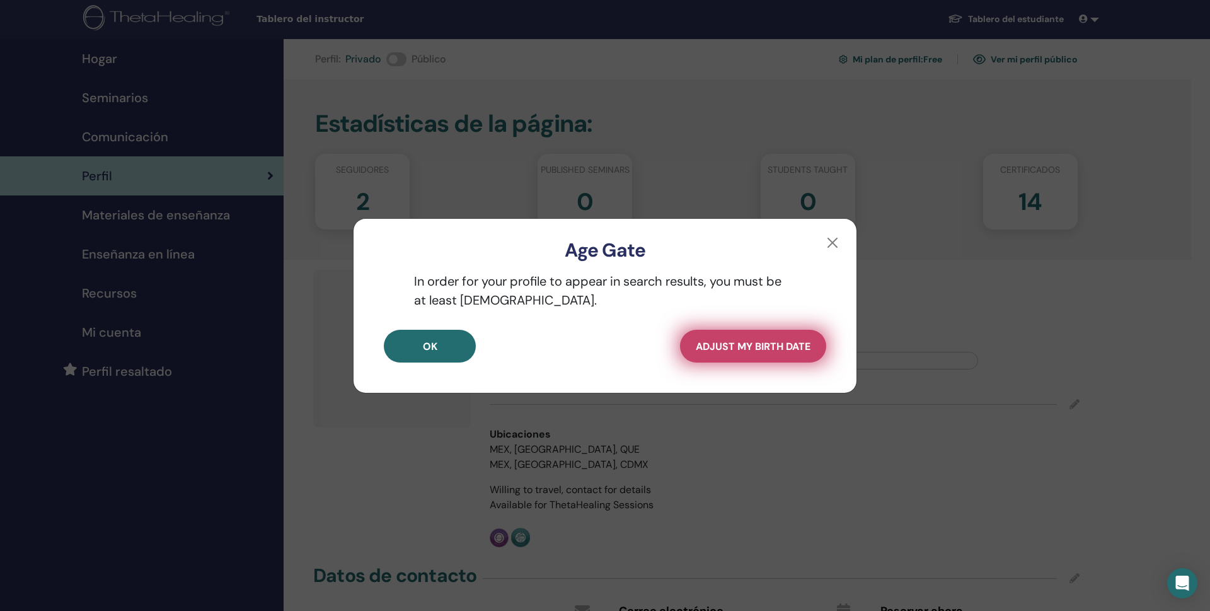
click at [711, 354] on button "Adjust my Birth Date" at bounding box center [753, 346] width 146 height 33
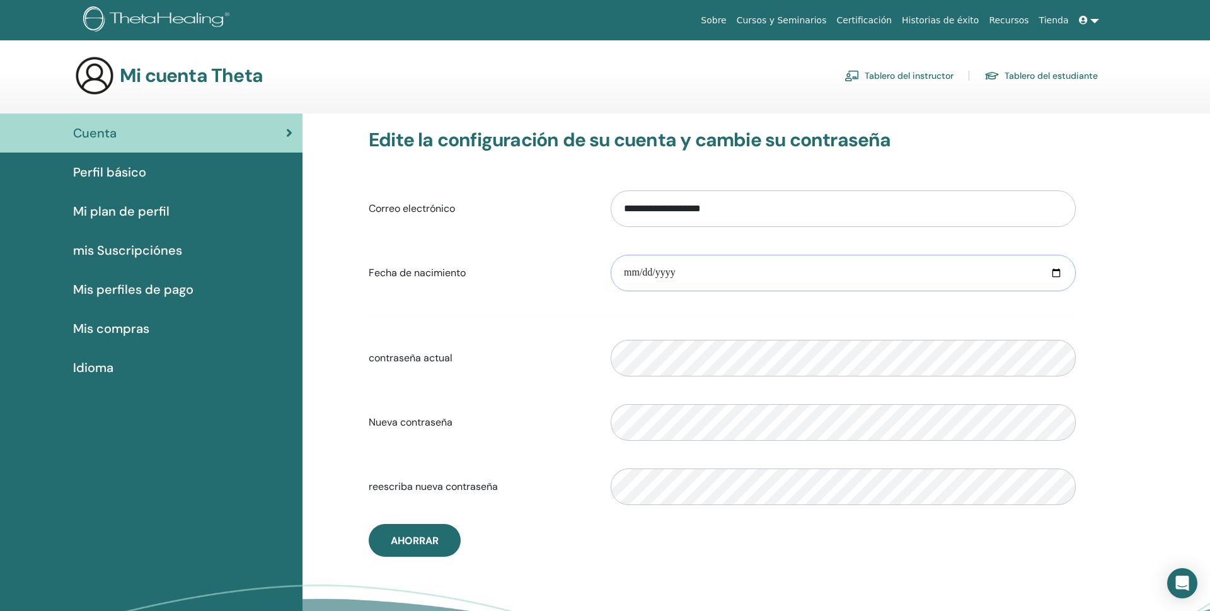
click at [632, 273] on input "date" at bounding box center [843, 273] width 465 height 37
type input "**********"
click at [413, 535] on span "Ahorrar" at bounding box center [415, 540] width 48 height 13
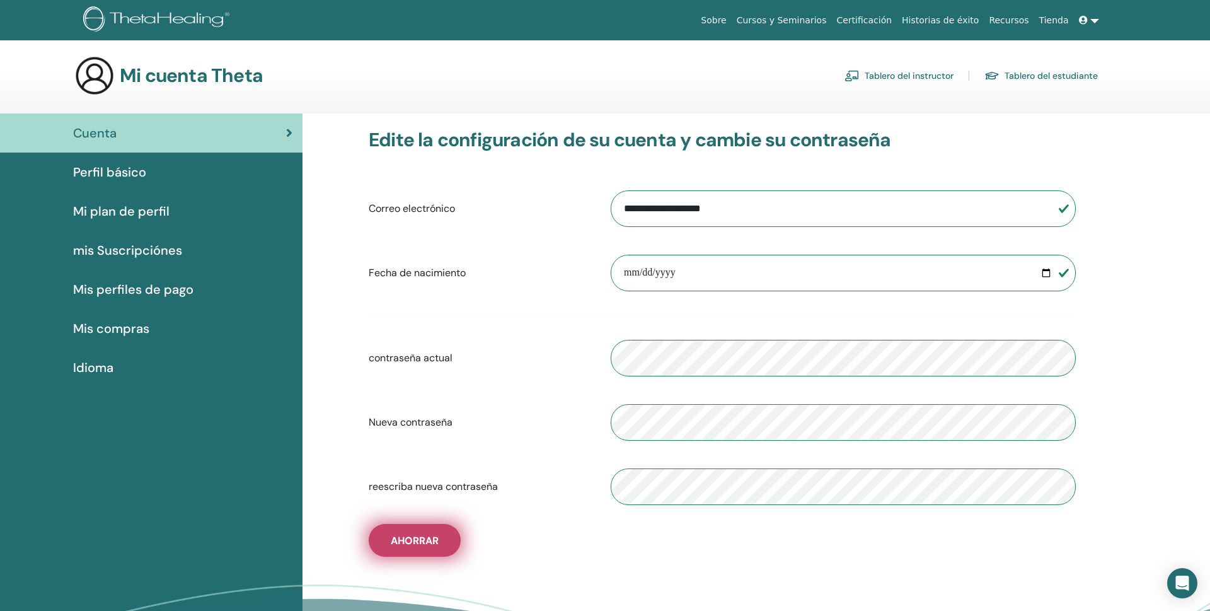
click at [420, 537] on span "Ahorrar" at bounding box center [415, 540] width 48 height 13
click at [418, 538] on span "Ahorrar" at bounding box center [415, 540] width 48 height 13
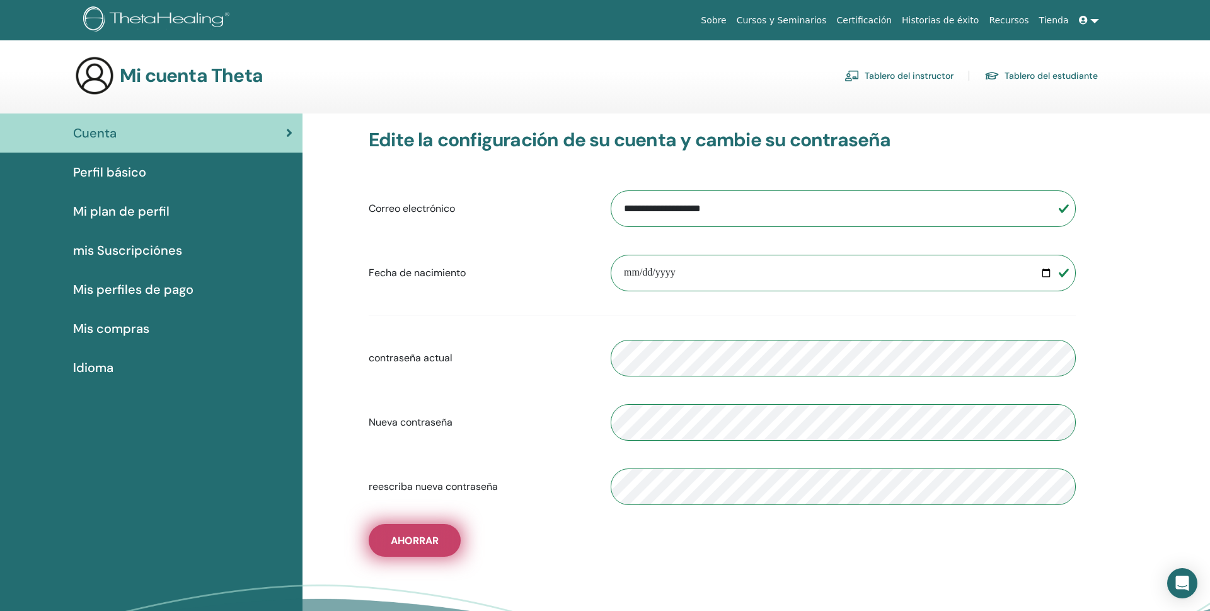
click at [423, 544] on span "Ahorrar" at bounding box center [415, 540] width 48 height 13
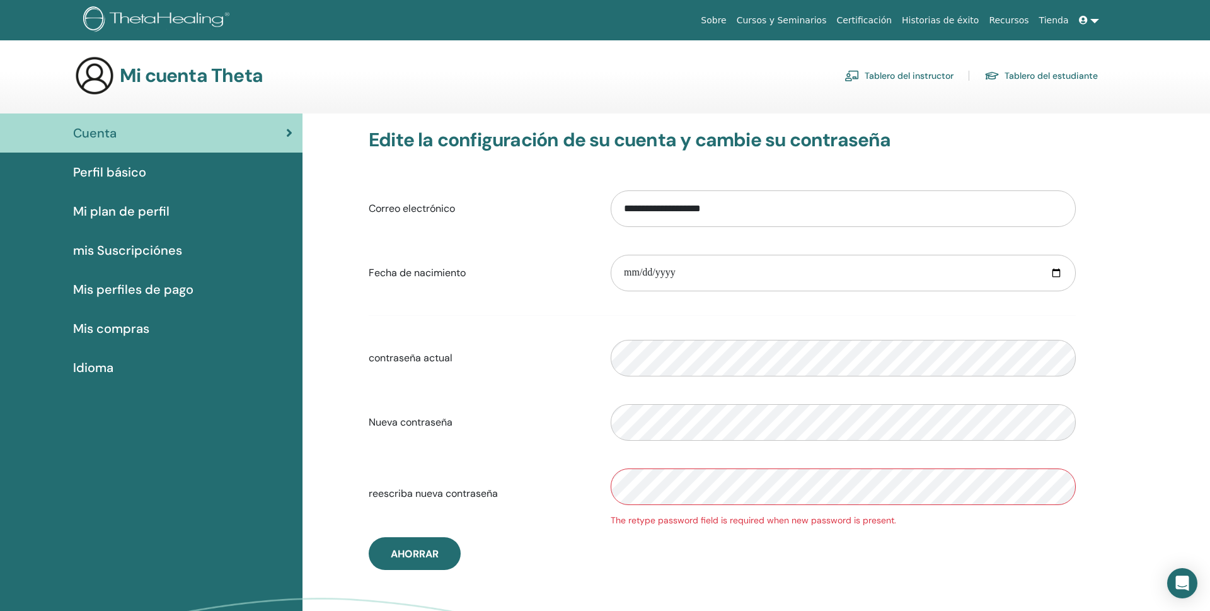
click at [691, 524] on div "The retype password field is required when new password is present." at bounding box center [843, 520] width 465 height 13
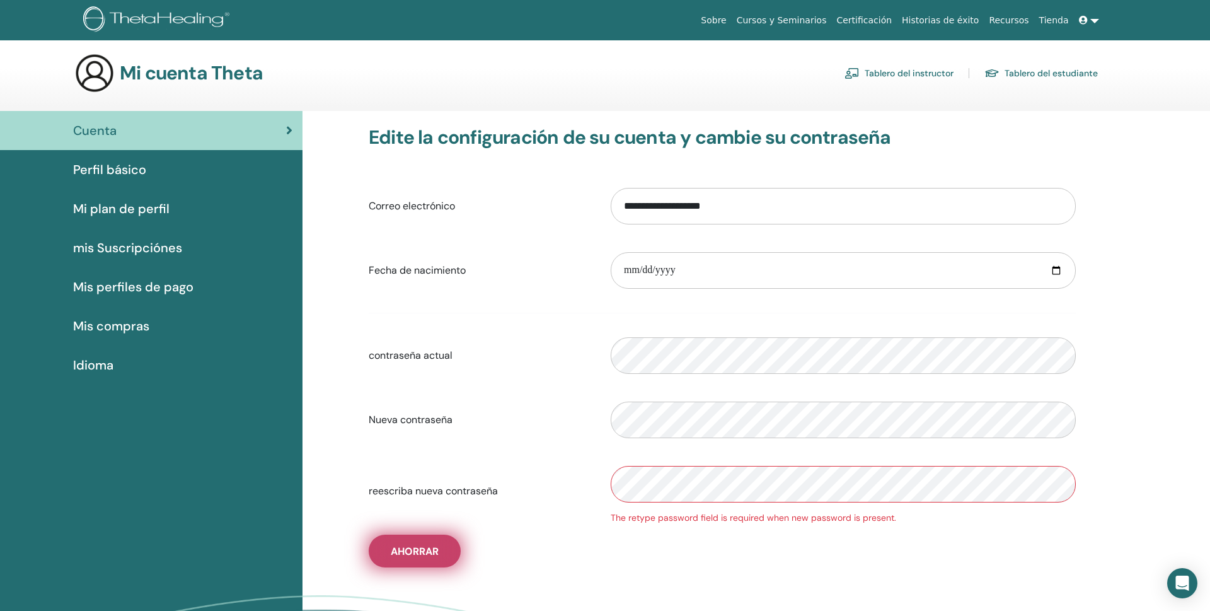
click at [407, 552] on span "Ahorrar" at bounding box center [415, 550] width 48 height 13
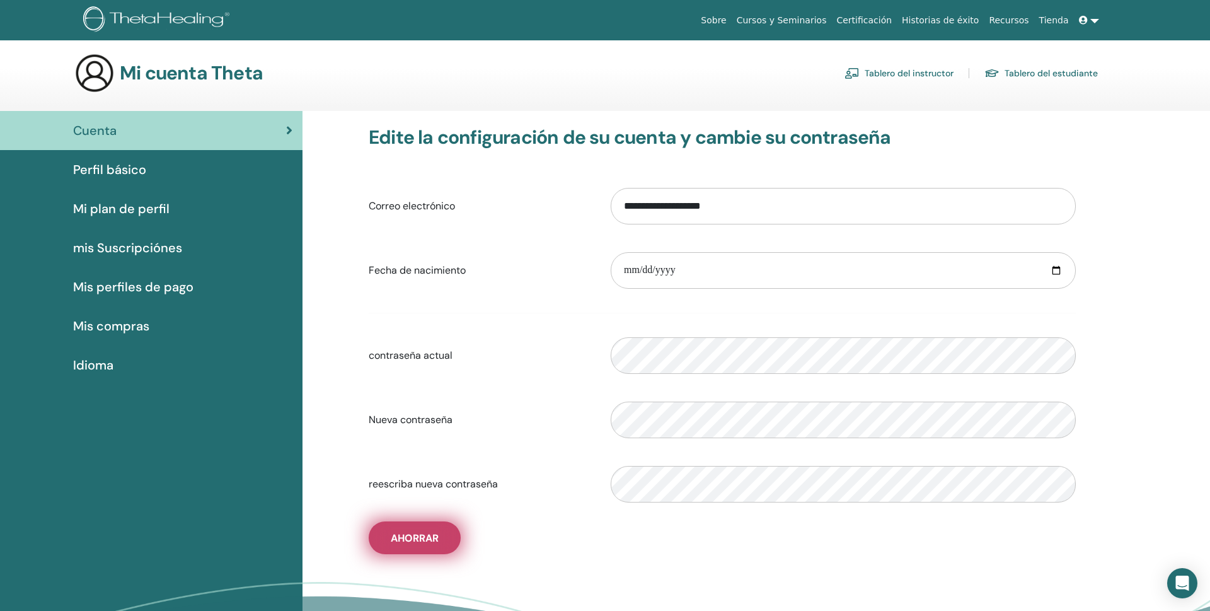
scroll to position [0, 0]
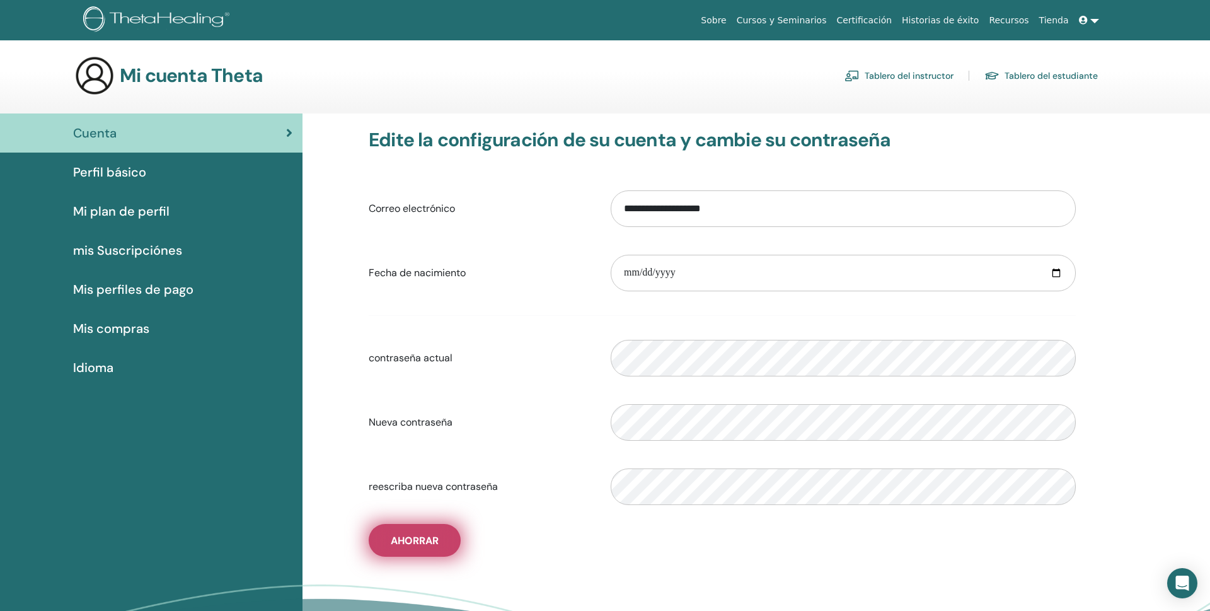
click at [407, 552] on button "Ahorrar" at bounding box center [415, 540] width 92 height 33
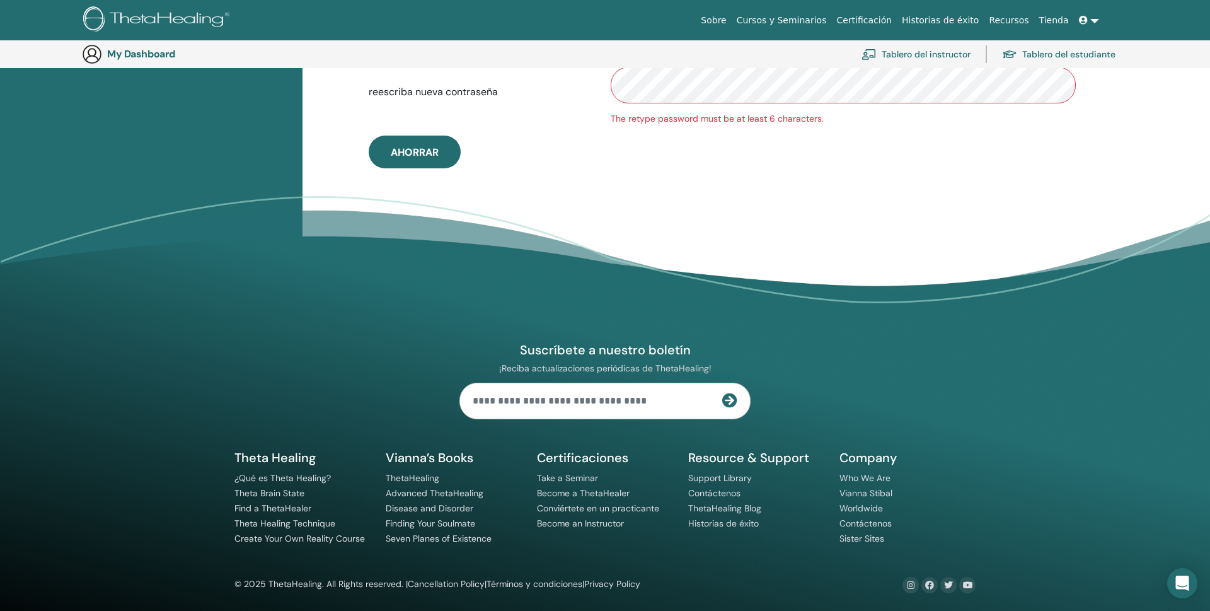
scroll to position [284, 0]
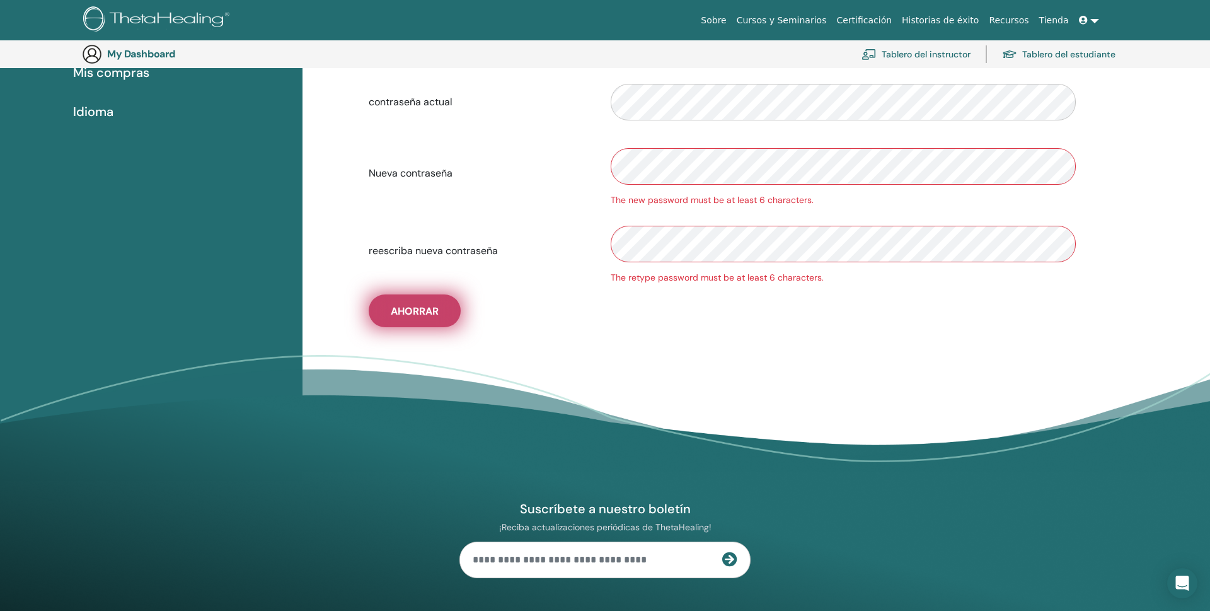
click at [412, 312] on span "Ahorrar" at bounding box center [415, 310] width 48 height 13
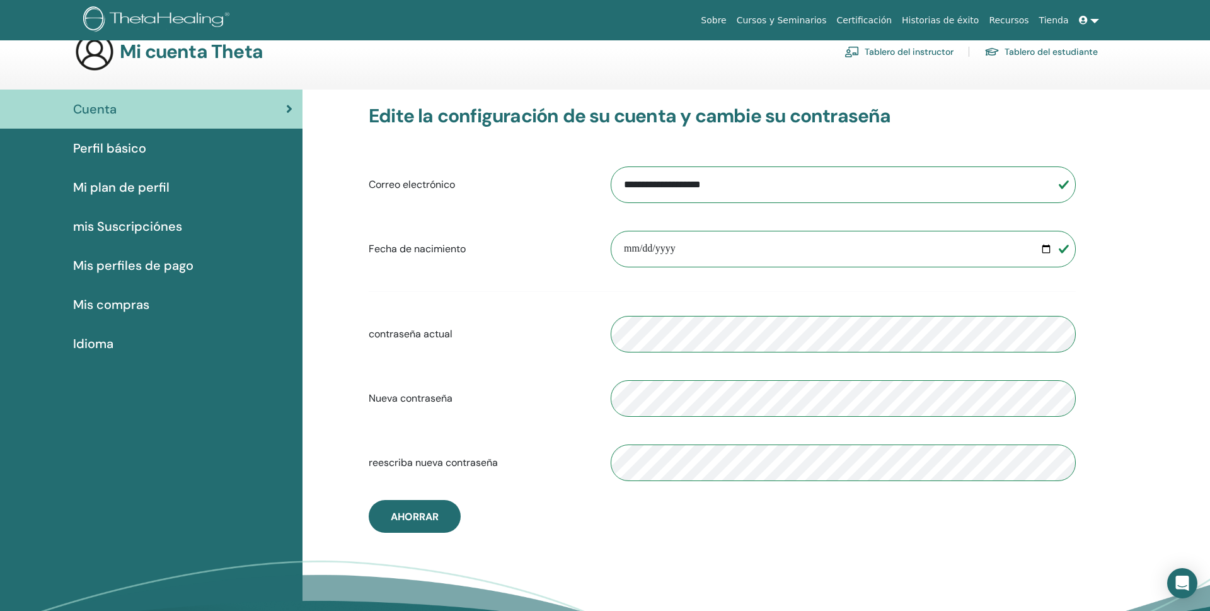
scroll to position [0, 0]
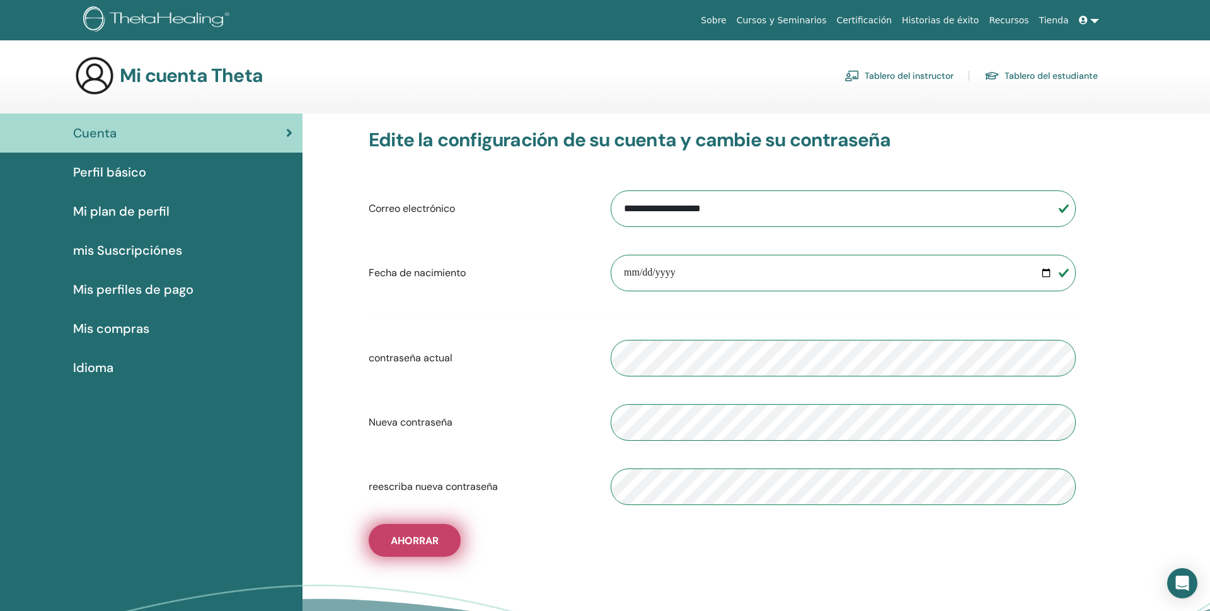
click at [407, 536] on span "Ahorrar" at bounding box center [415, 540] width 48 height 13
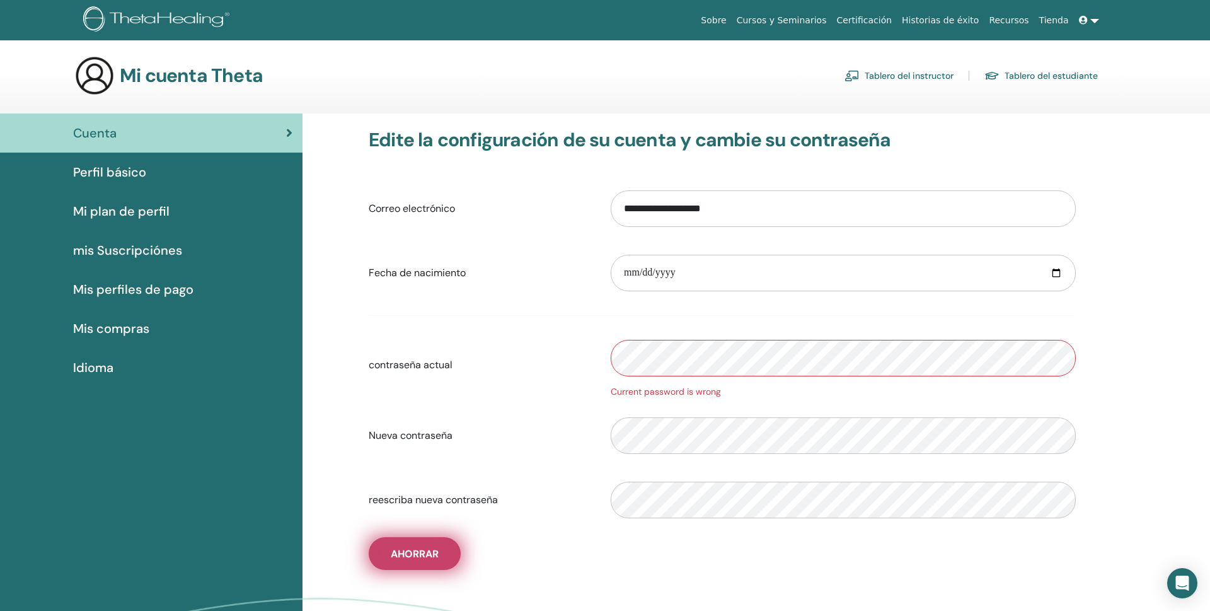
click at [401, 543] on button "Ahorrar" at bounding box center [415, 553] width 92 height 33
click at [621, 334] on div "Current password is wrong" at bounding box center [843, 364] width 484 height 67
click at [626, 324] on form "**********" at bounding box center [722, 353] width 707 height 345
click at [411, 544] on button "Ahorrar" at bounding box center [415, 553] width 92 height 33
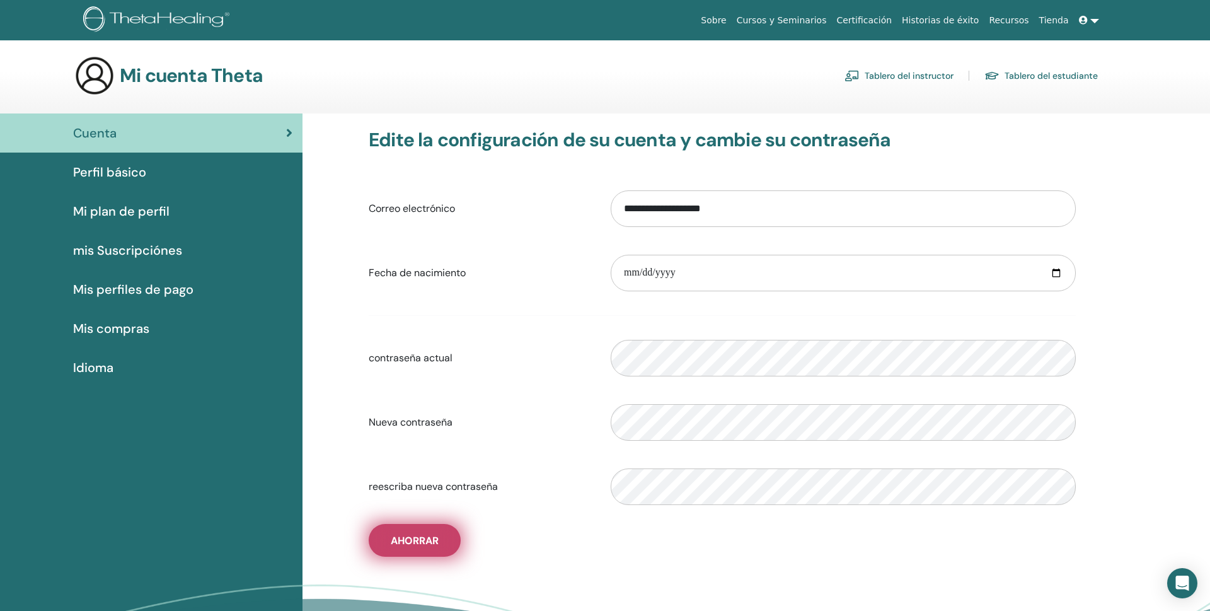
click at [411, 544] on button "Ahorrar" at bounding box center [415, 540] width 92 height 33
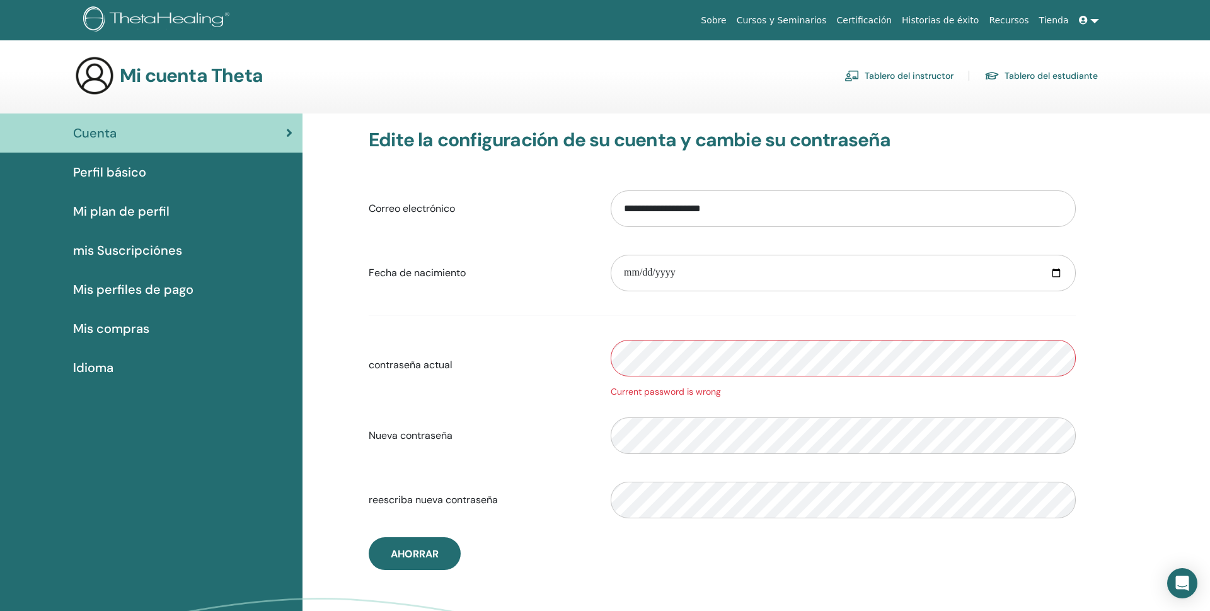
click at [907, 72] on link "Tablero del instructor" at bounding box center [898, 76] width 109 height 20
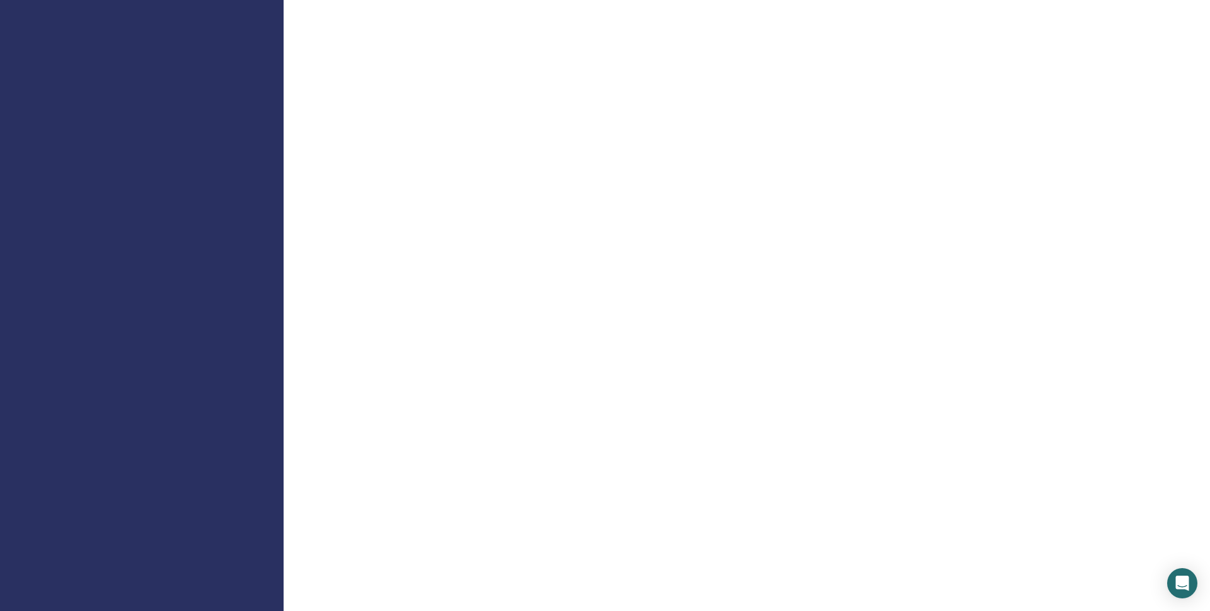
scroll to position [1167, 0]
